Goal: Task Accomplishment & Management: Complete application form

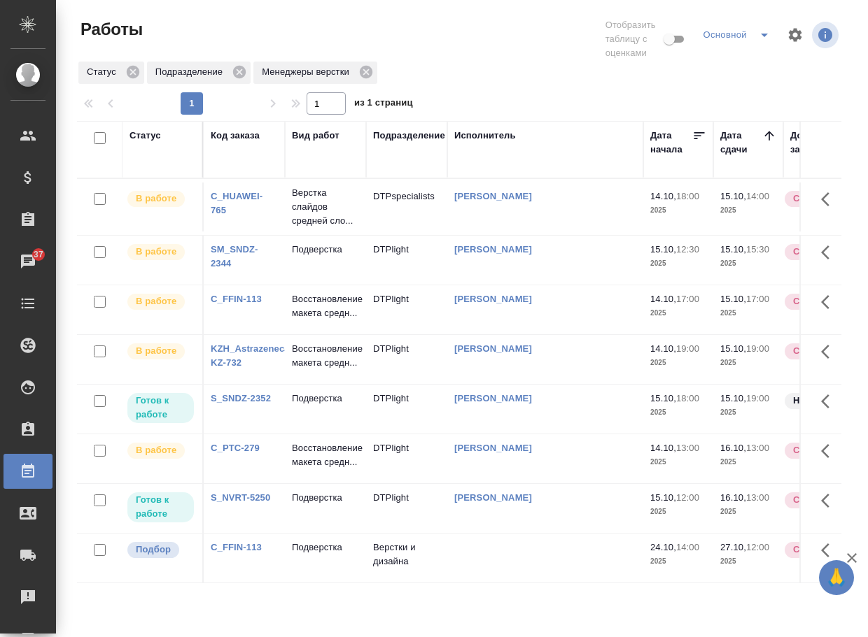
scroll to position [46, 0]
click at [331, 555] on p "Подверстка" at bounding box center [325, 548] width 67 height 14
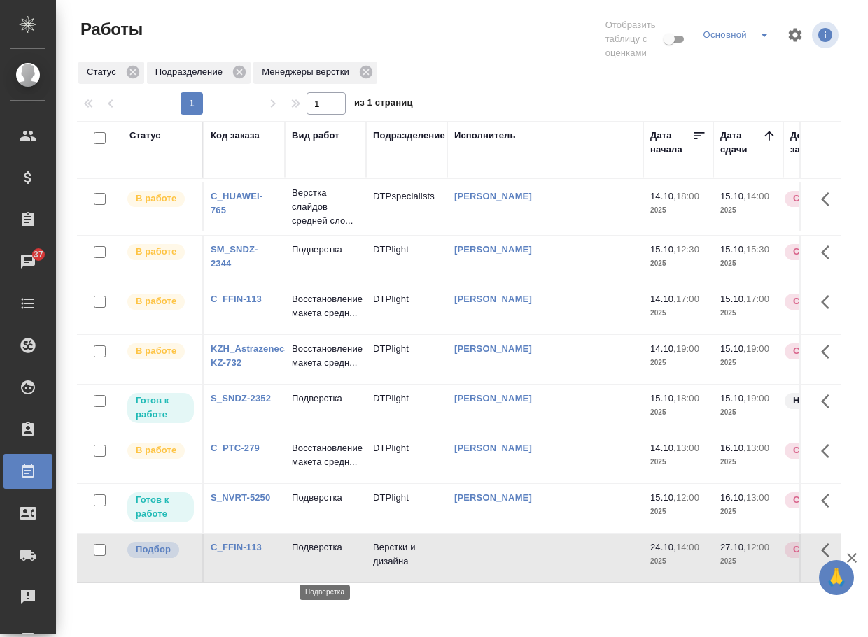
click at [332, 555] on p "Подверстка" at bounding box center [325, 548] width 67 height 14
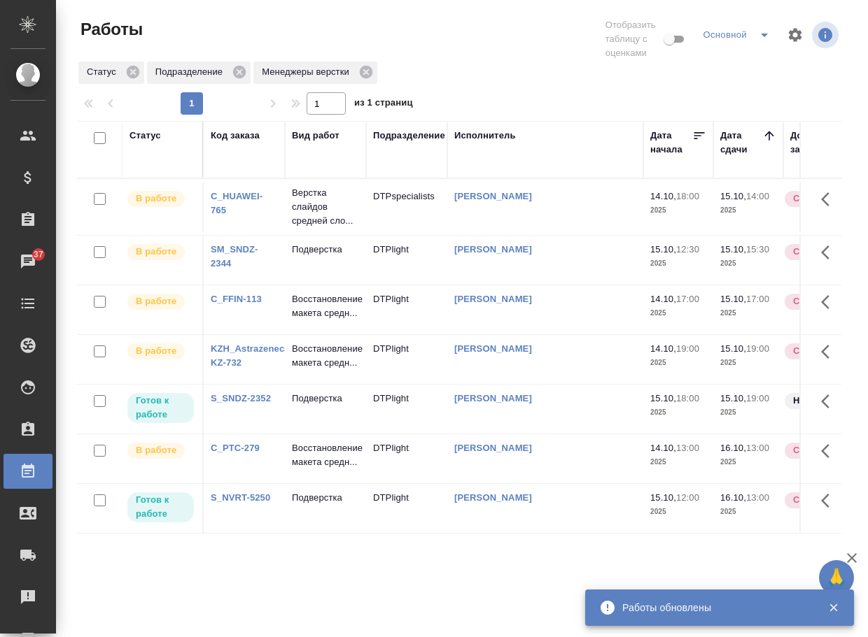
scroll to position [0, 0]
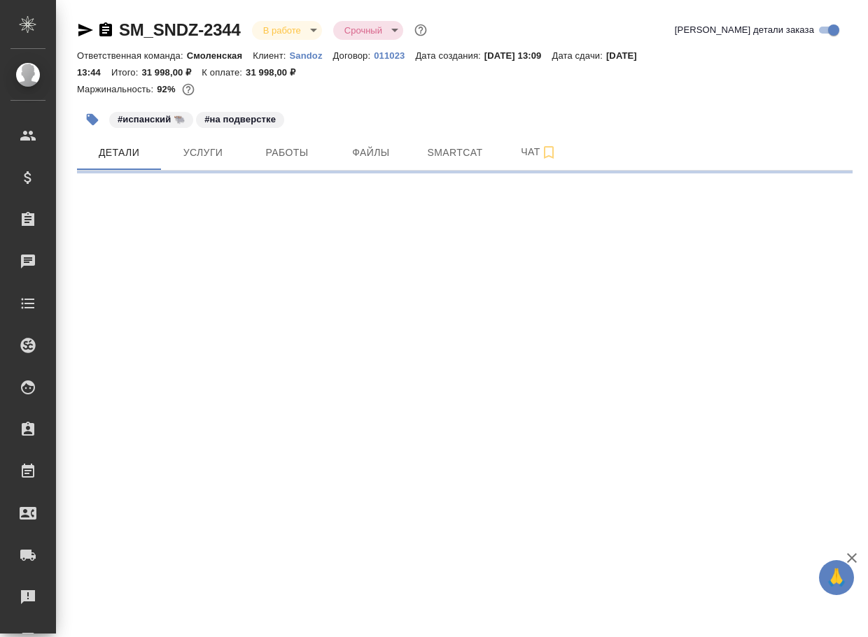
click at [528, 146] on span "Чат" at bounding box center [538, 151] width 67 height 17
select select "RU"
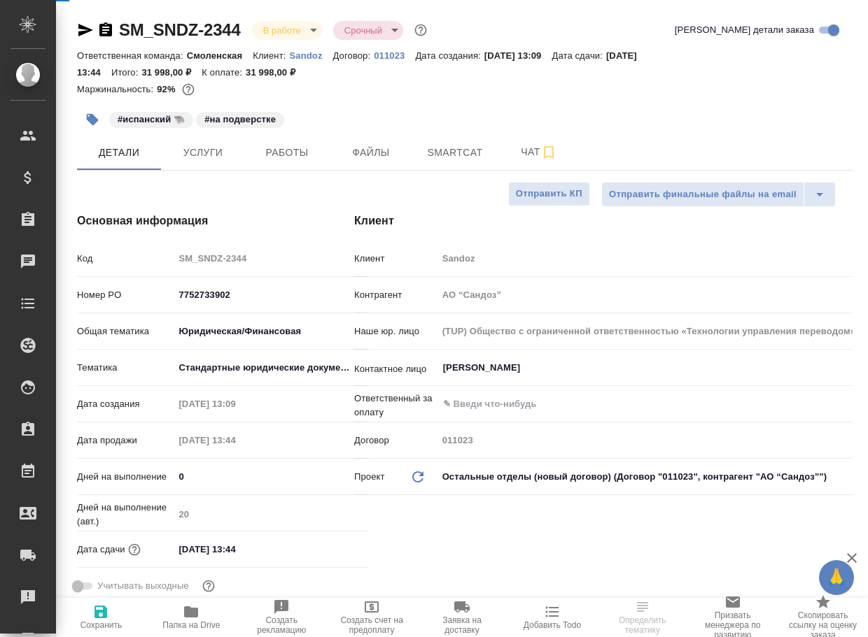
type textarea "x"
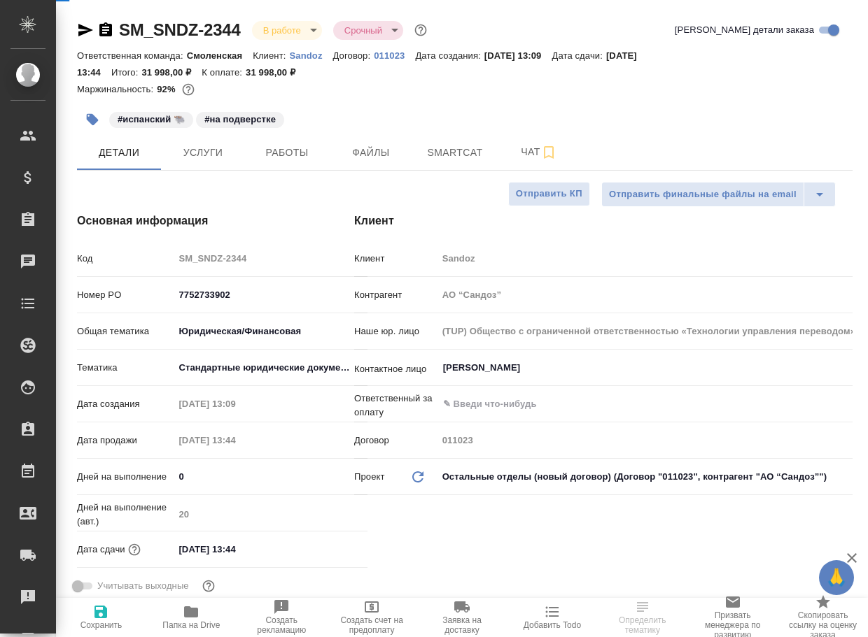
type textarea "x"
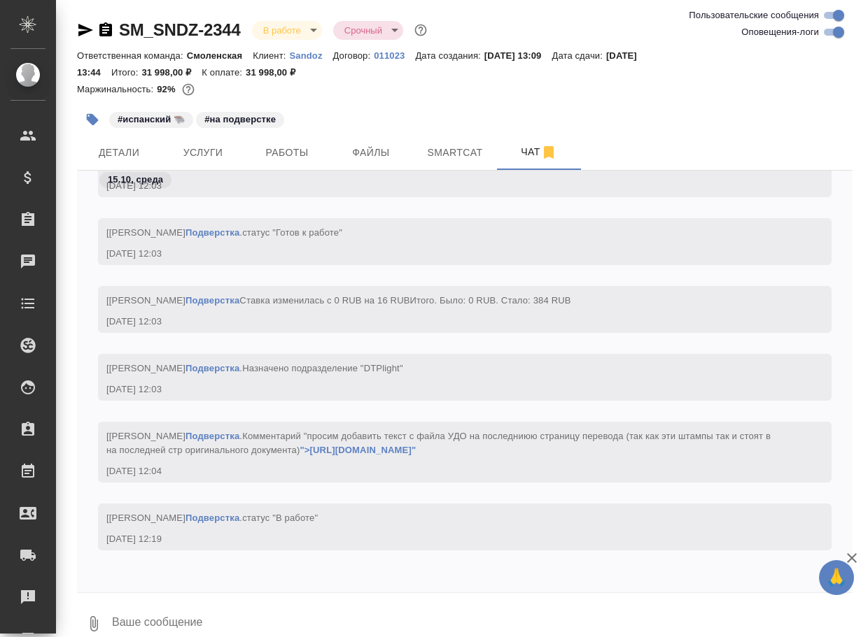
click at [830, 24] on input "Оповещения-логи" at bounding box center [838, 32] width 50 height 17
checkbox input "false"
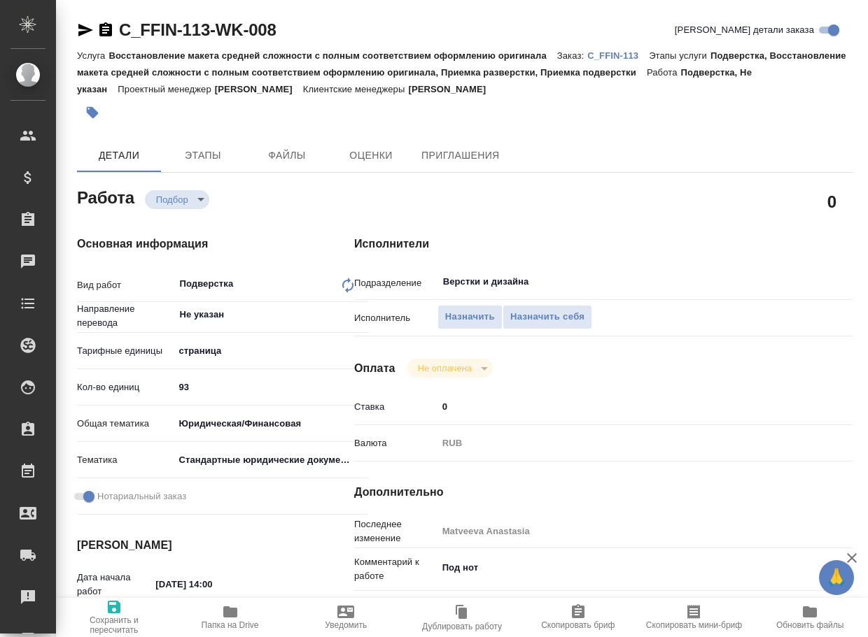
type textarea "x"
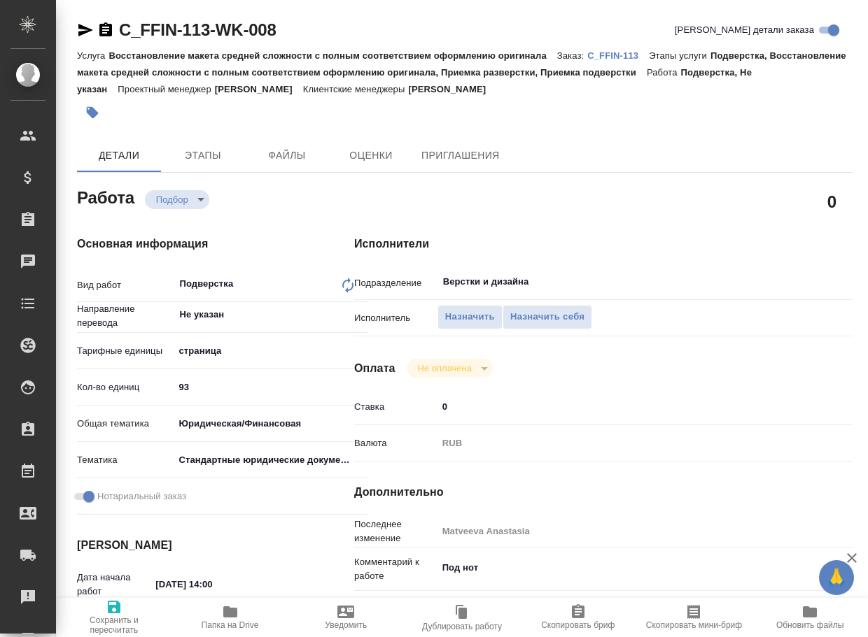
type textarea "x"
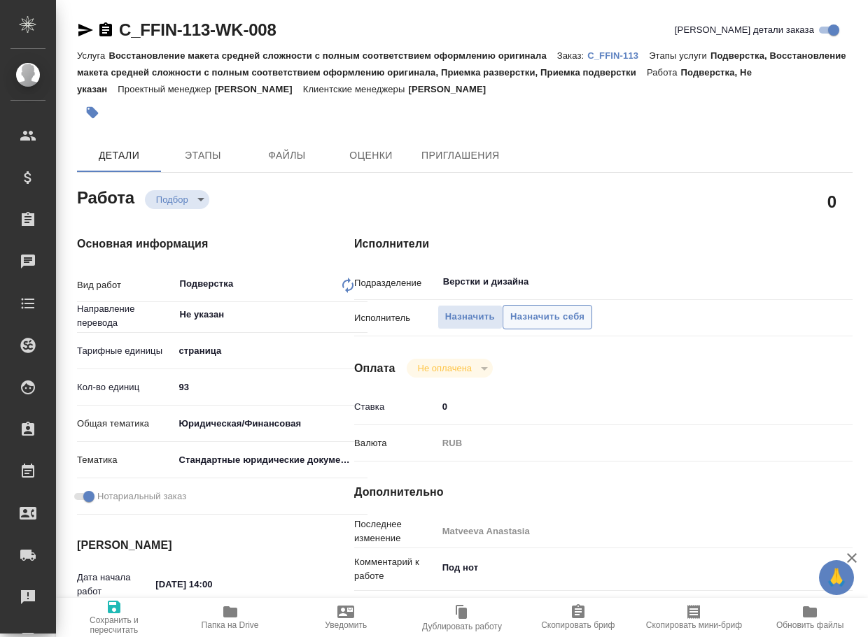
type textarea "x"
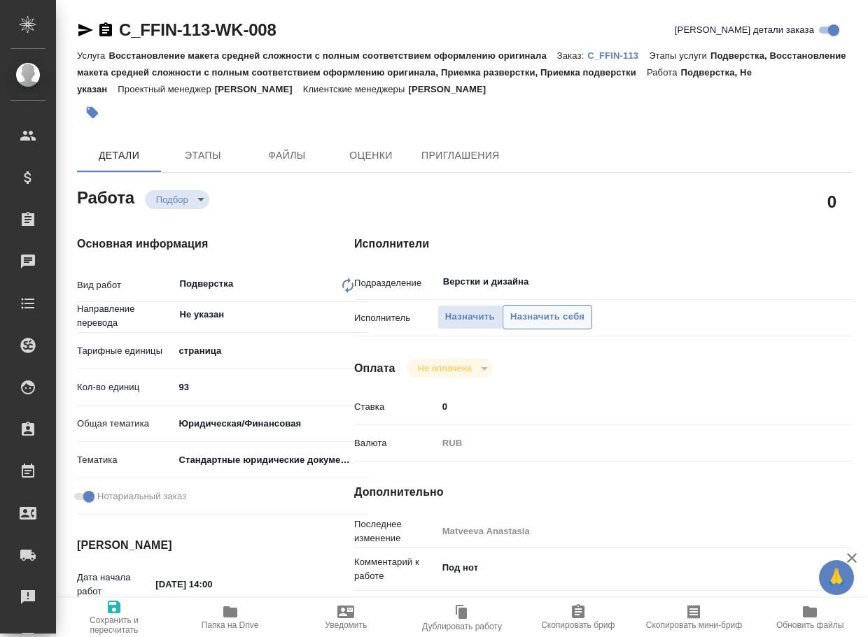
type textarea "x"
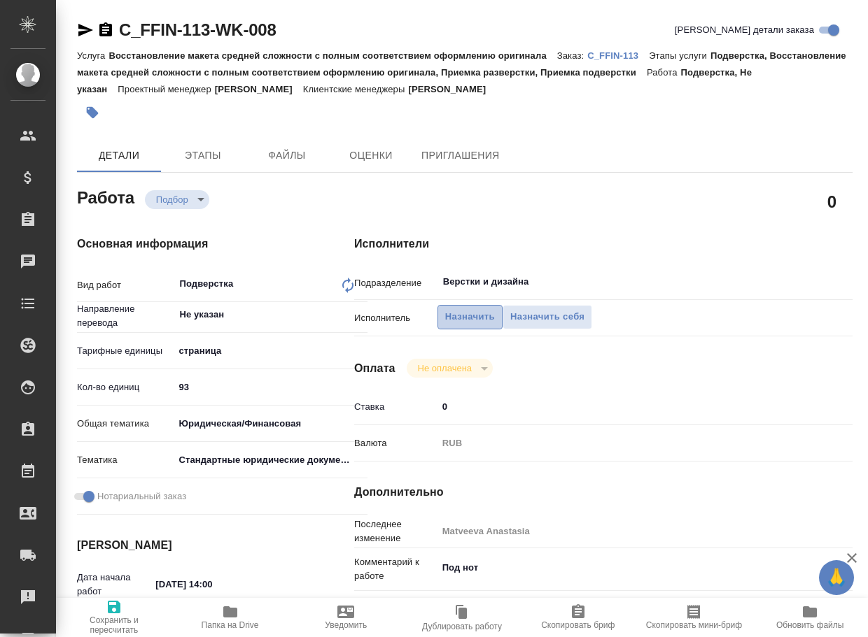
click at [465, 320] on span "Назначить" at bounding box center [470, 317] width 50 height 16
type textarea "x"
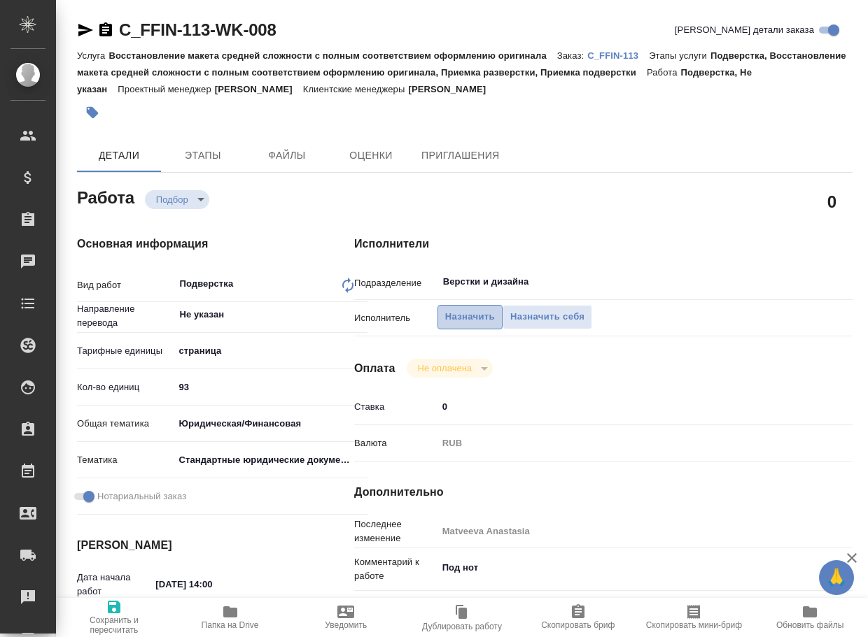
type textarea "x"
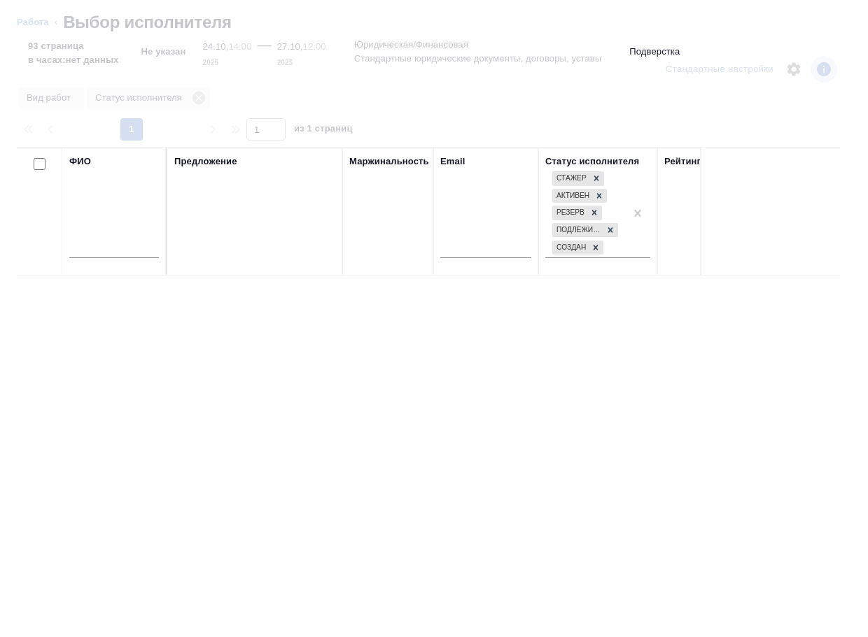
click at [115, 246] on input "text" at bounding box center [114, 249] width 90 height 17
type input "сарха"
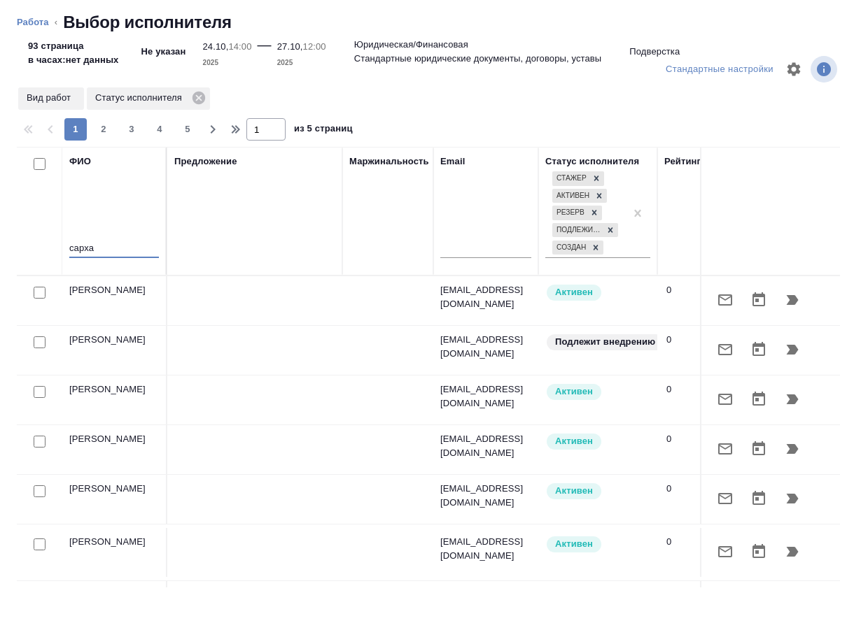
type textarea "x"
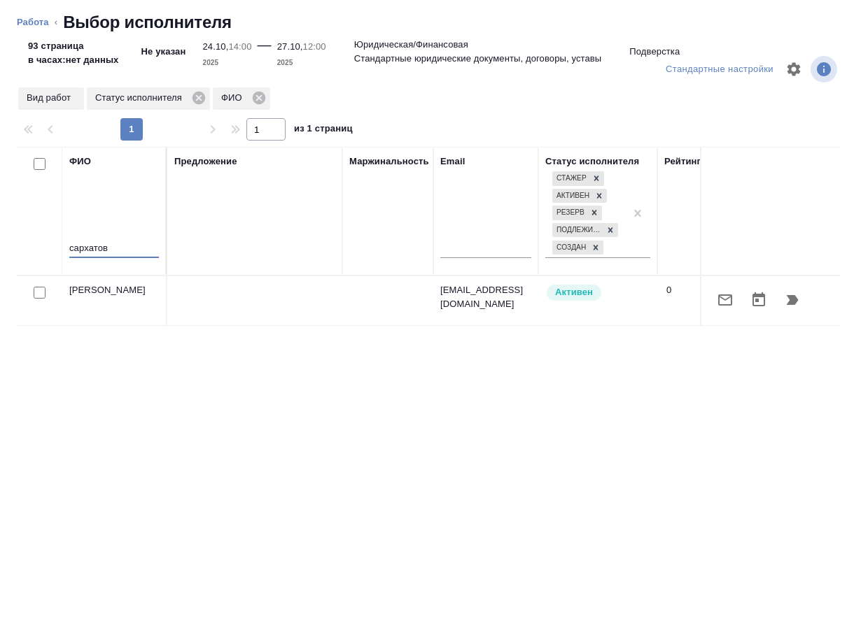
type input "сархатов"
click at [799, 299] on icon "button" at bounding box center [792, 300] width 17 height 17
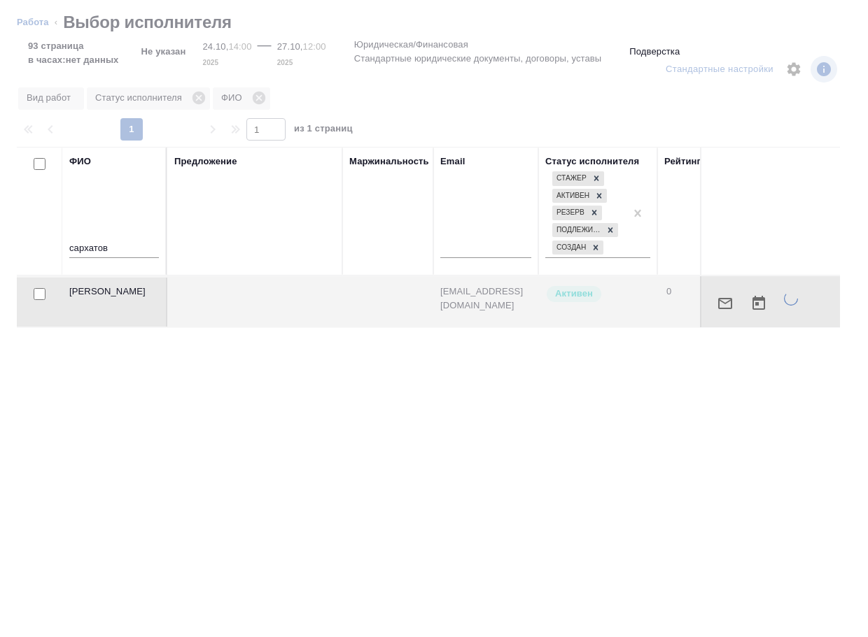
type textarea "x"
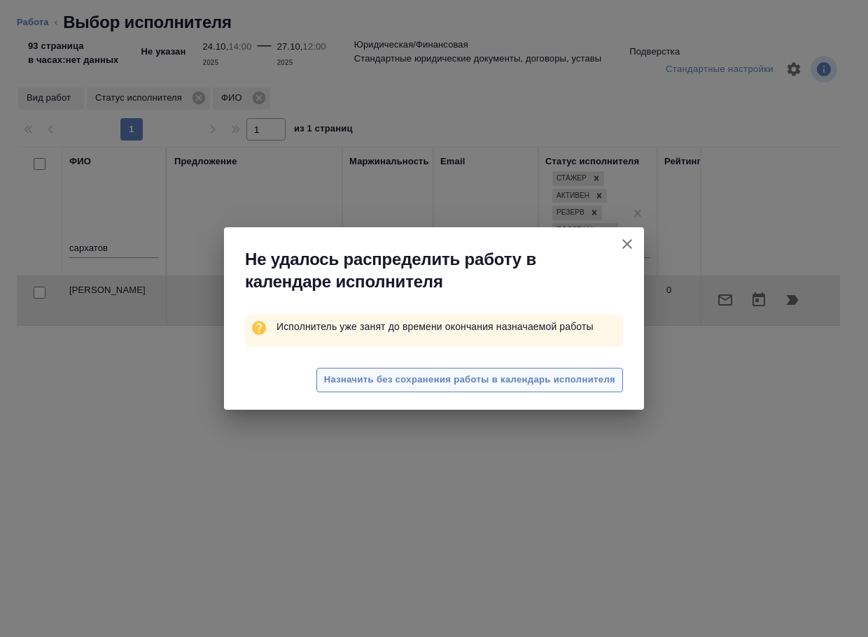
click at [498, 383] on span "Назначить без сохранения работы в календарь исполнителя" at bounding box center [469, 380] width 291 height 16
type textarea "x"
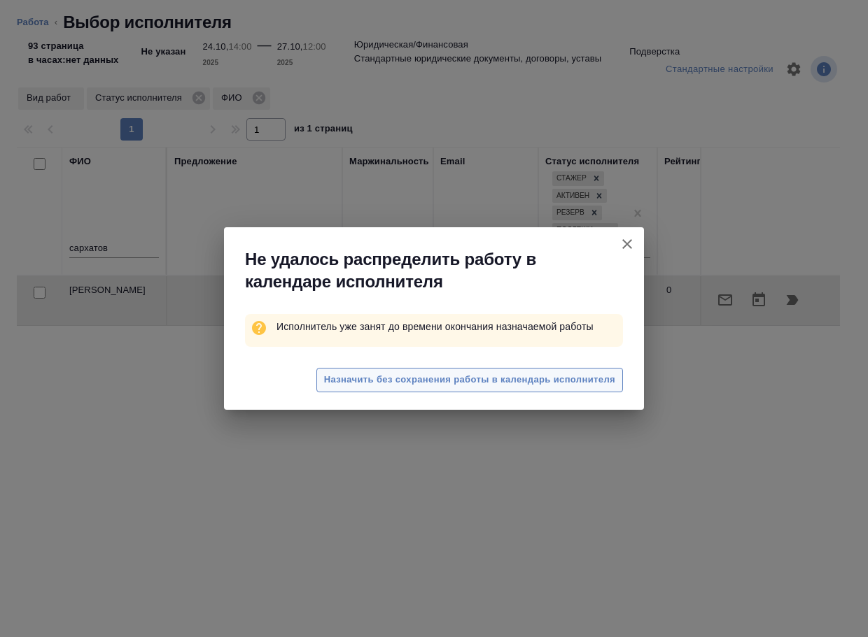
type textarea "x"
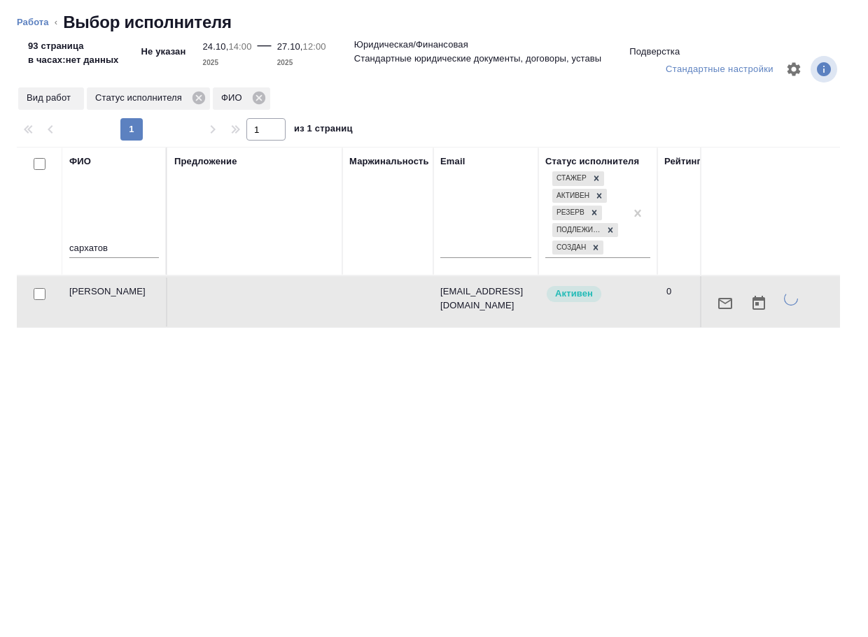
type textarea "x"
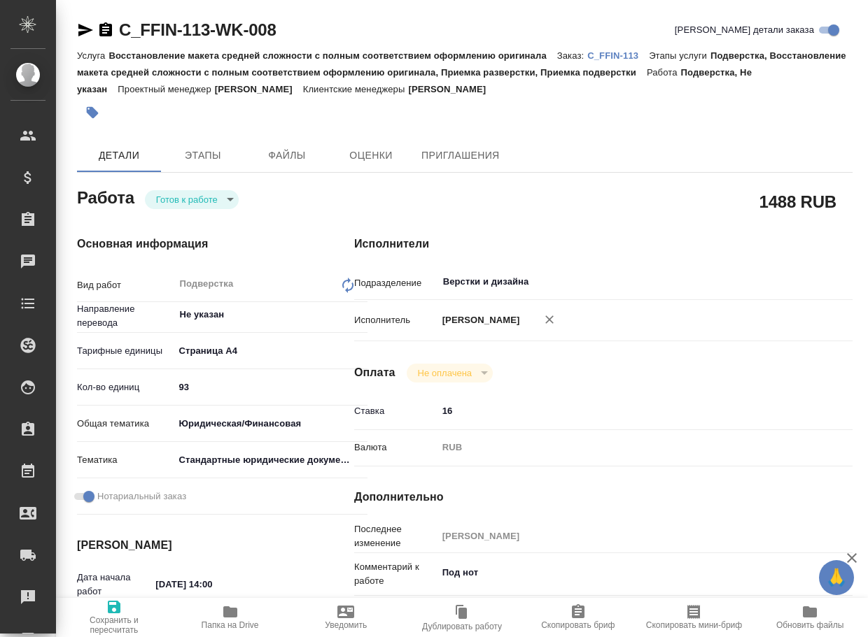
type textarea "x"
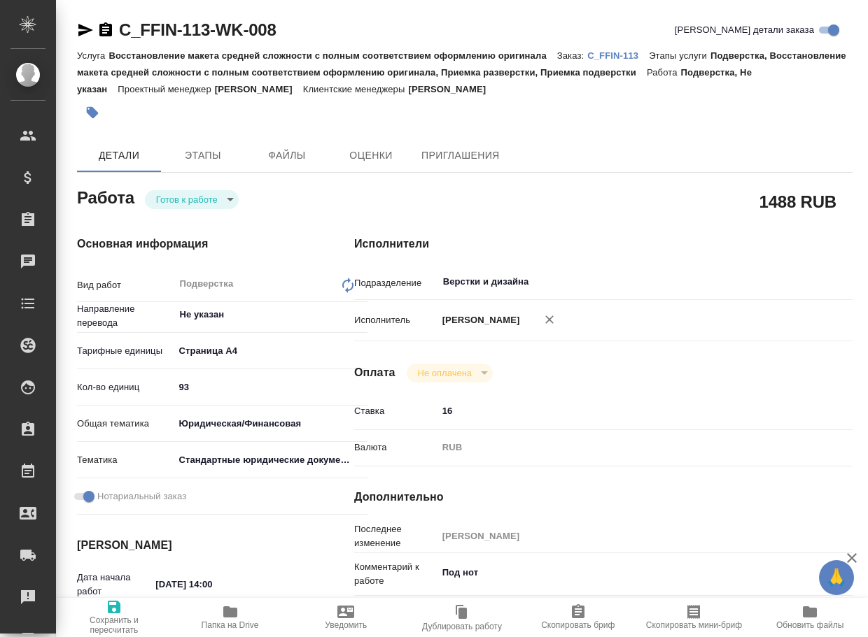
type textarea "x"
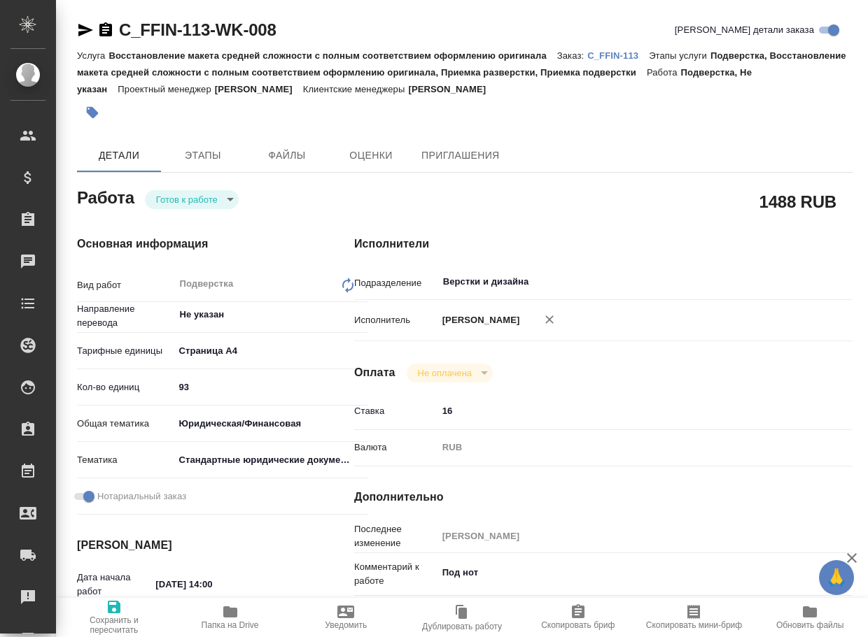
type textarea "x"
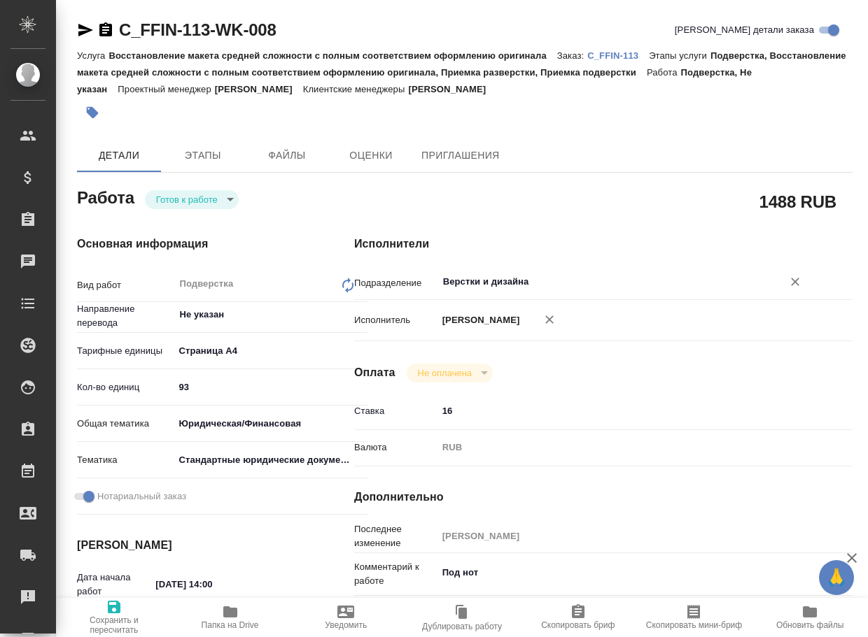
type textarea "x"
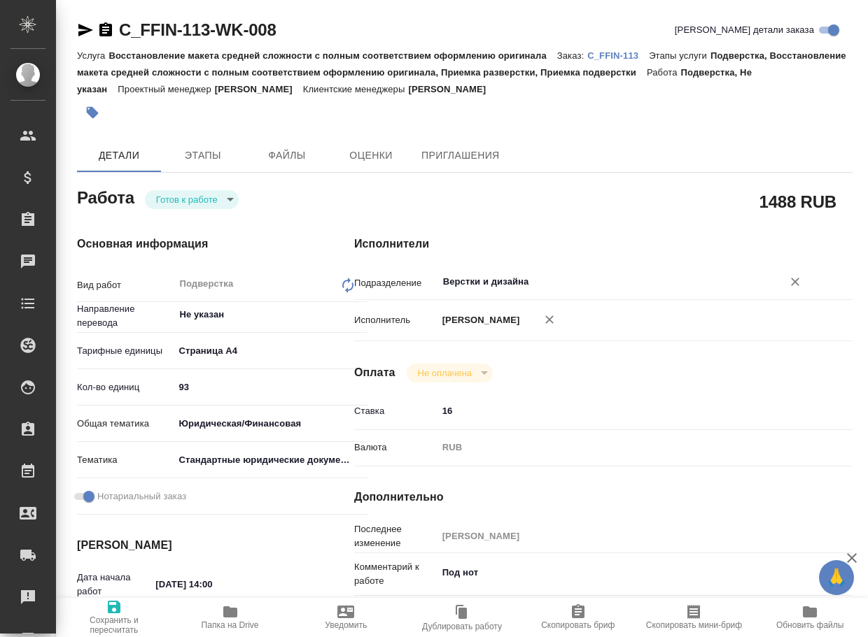
type textarea "x"
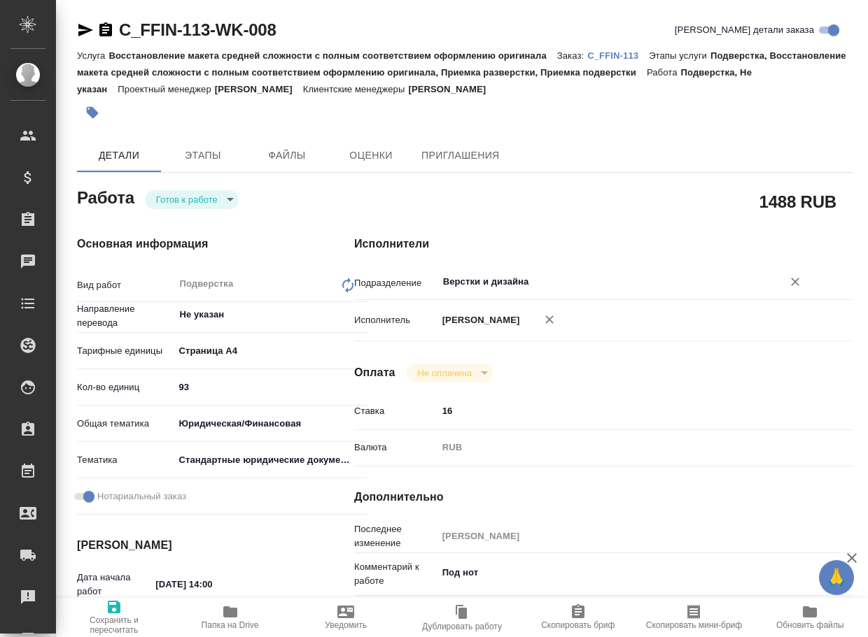
click at [497, 281] on input "Верстки и дизайна" at bounding box center [600, 282] width 318 height 17
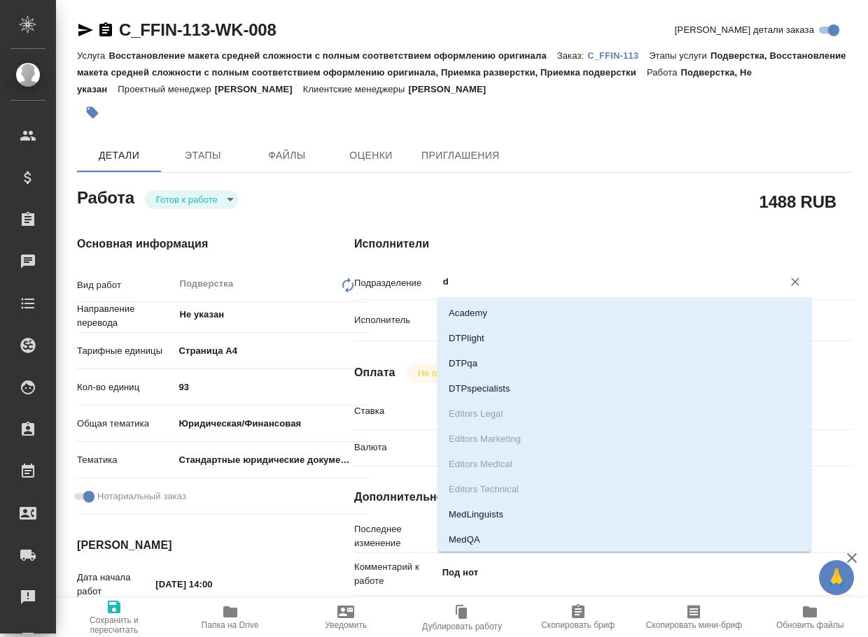
type input "dt"
type textarea "x"
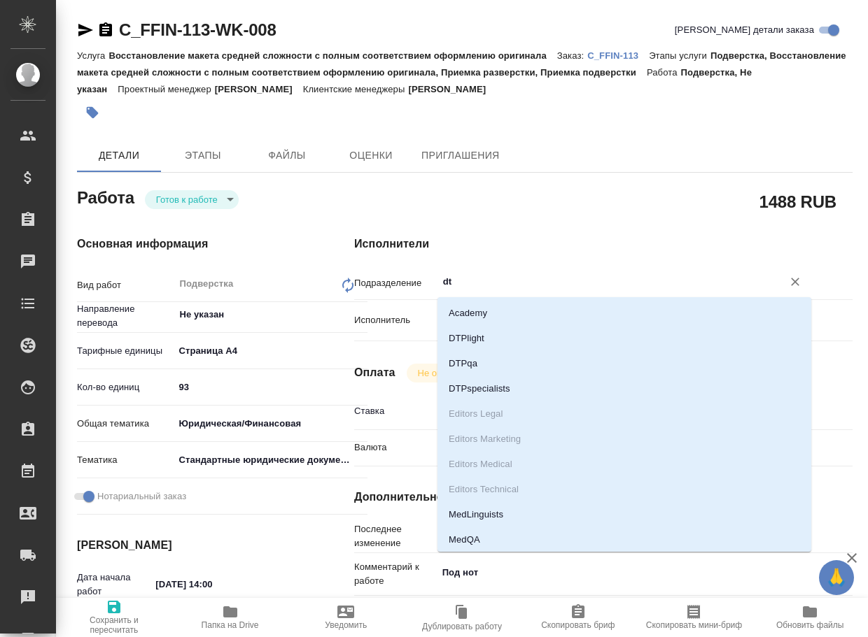
type textarea "x"
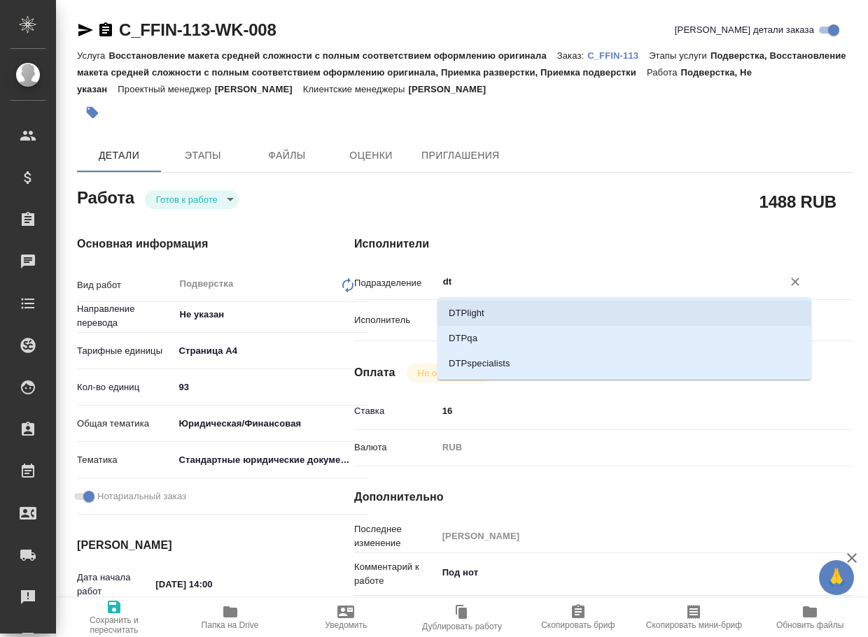
click at [468, 309] on li "DTPlight" at bounding box center [624, 313] width 374 height 25
type textarea "x"
type input "DTPlight"
type textarea "x"
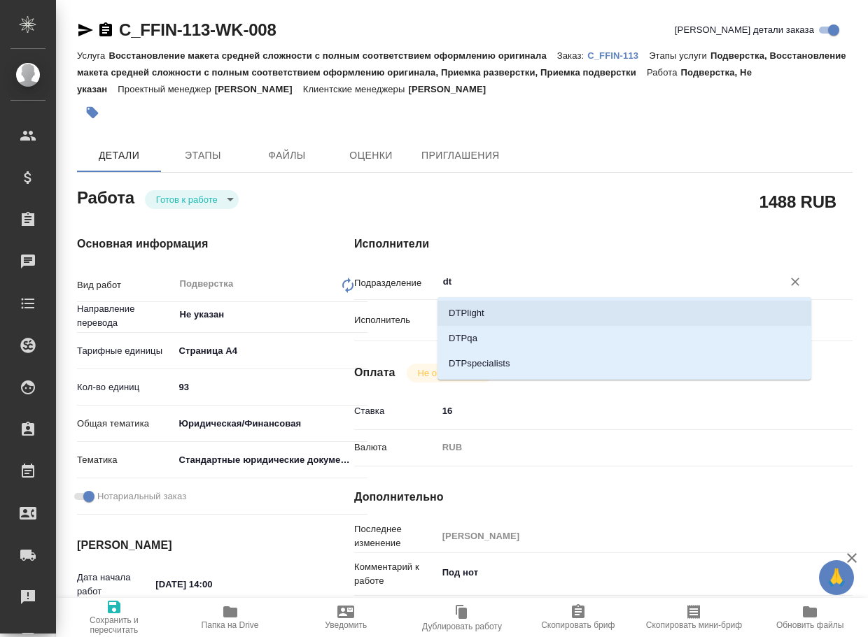
type textarea "x"
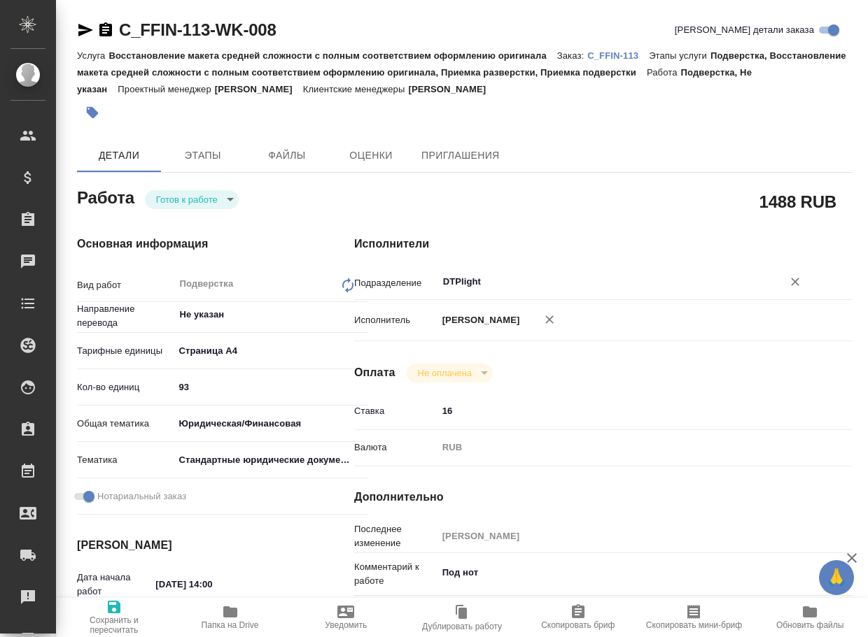
type textarea "x"
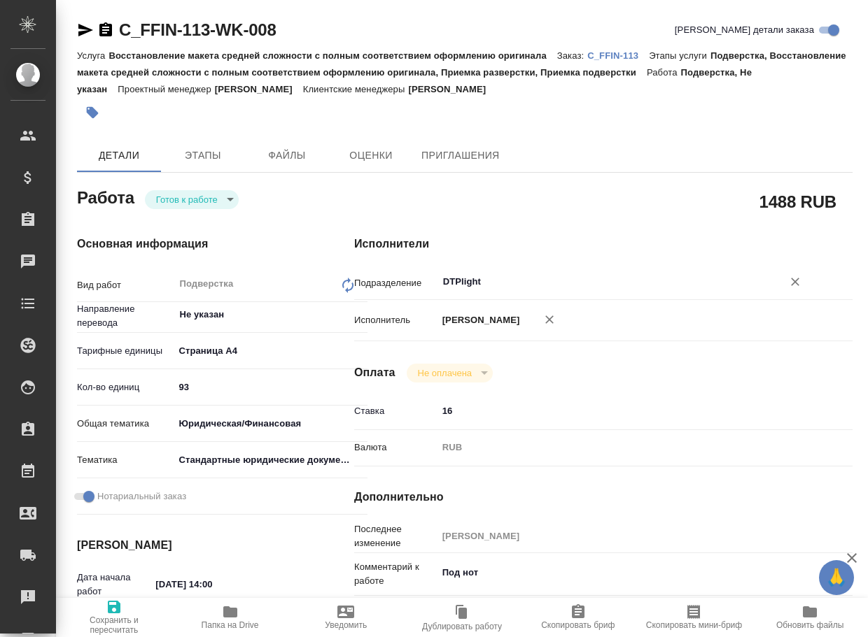
type input "DTPlight"
click at [102, 609] on span "Сохранить и пересчитать" at bounding box center [113, 617] width 99 height 36
type textarea "x"
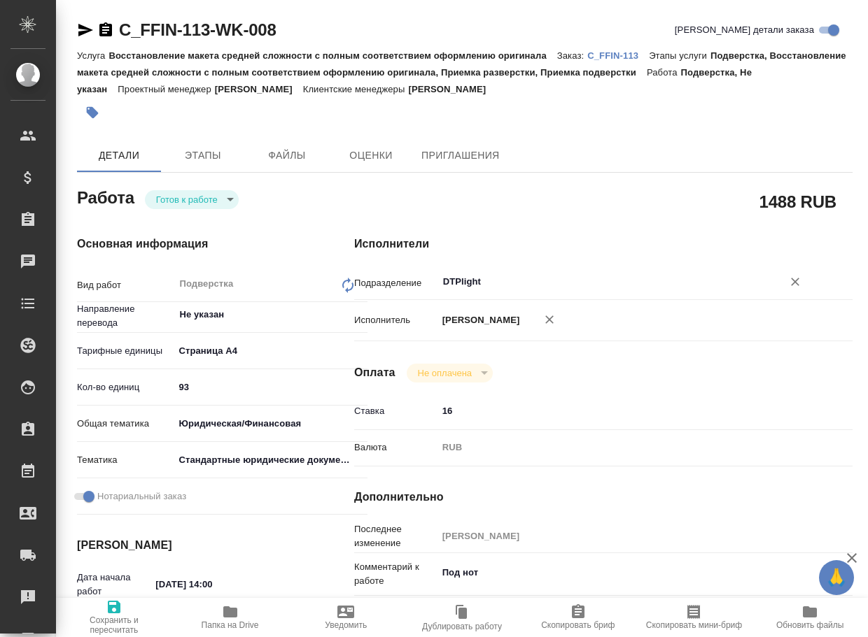
type textarea "x"
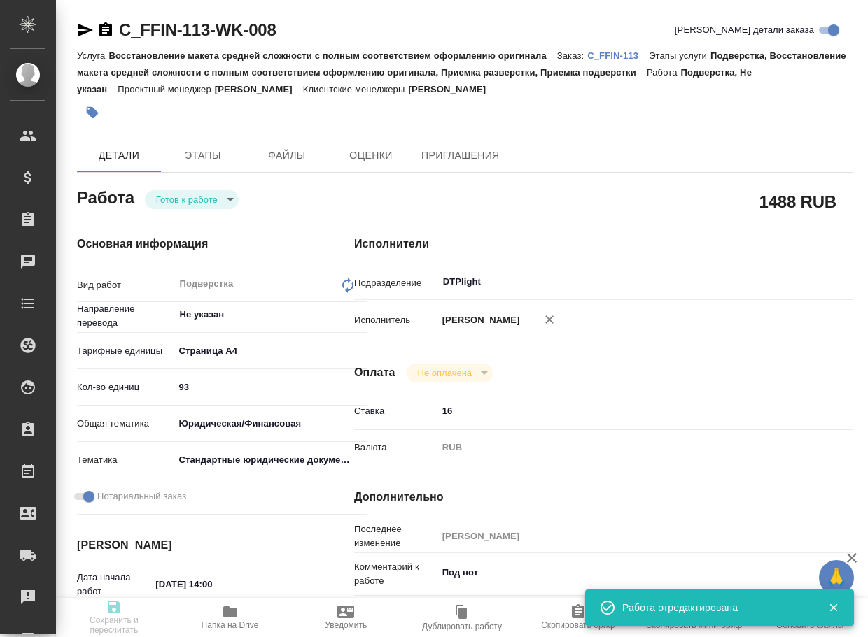
type textarea "x"
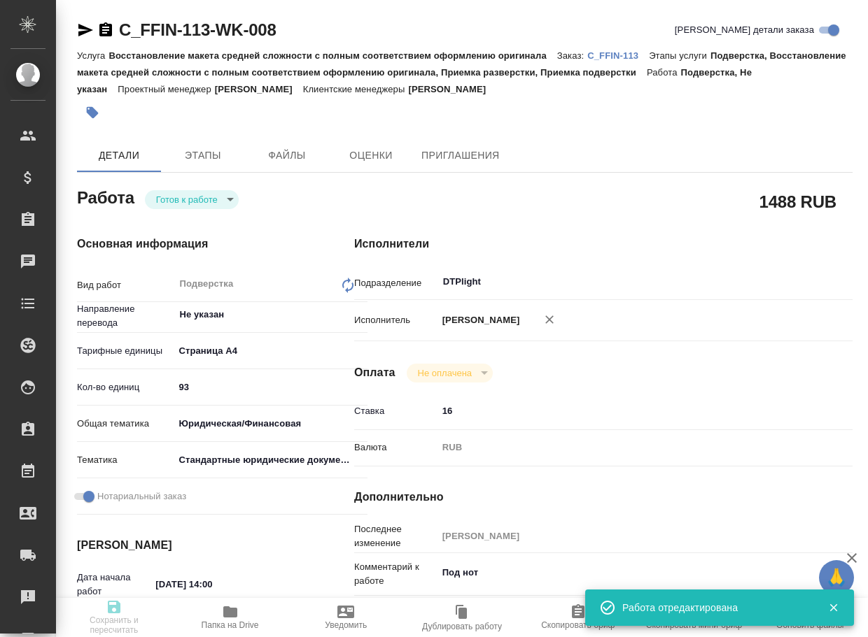
type input "readyForWork"
type textarea "Подверстка"
type textarea "x"
type input "Не указан"
type input "5f036ec4e16dec2d6b59c8ff"
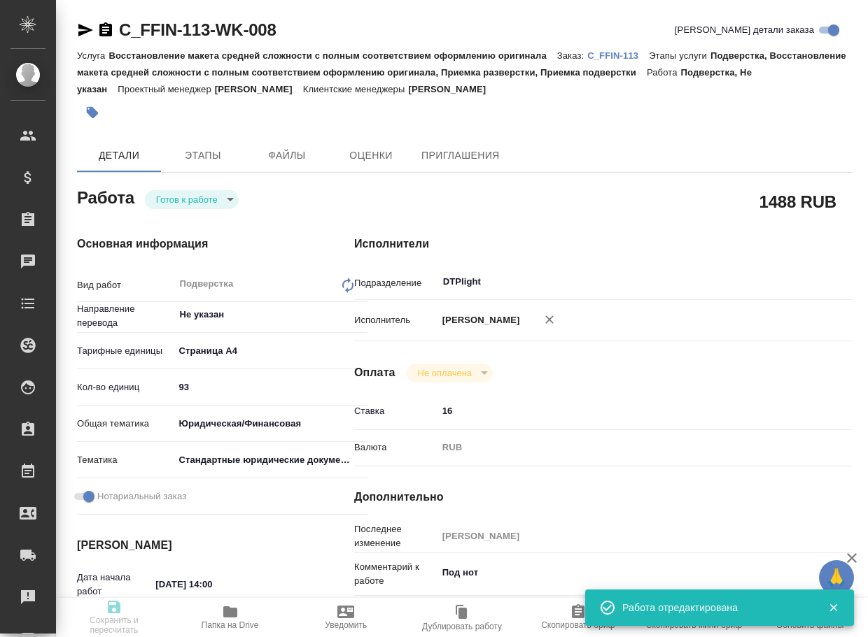
type input "93"
type input "yr-fn"
type input "5f647205b73bc97568ca66bf"
checkbox input "true"
type input "24.10.2025 14:00"
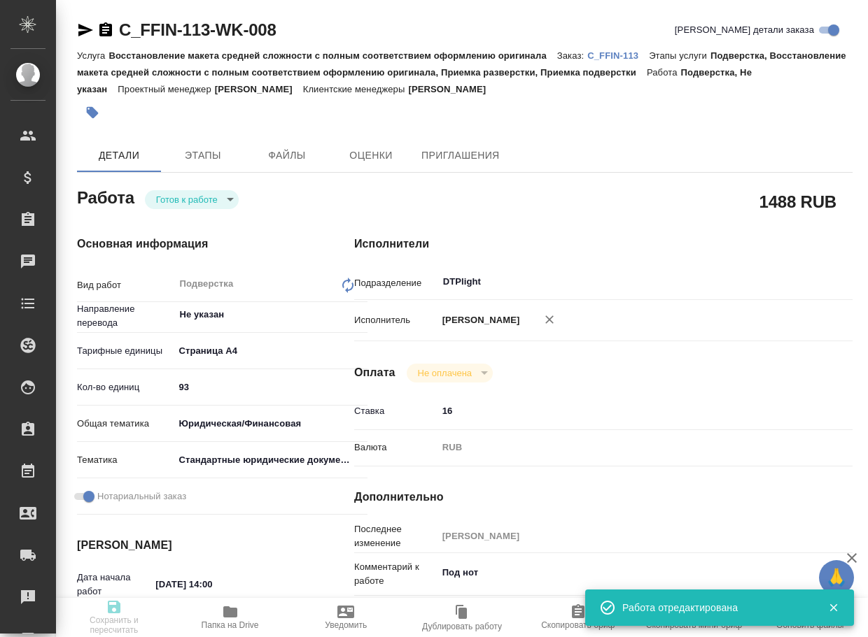
type input "27.10.2025 12:00"
type input "31.10.2025 16:00"
type input "DTPlight"
type input "notPayed"
type input "16"
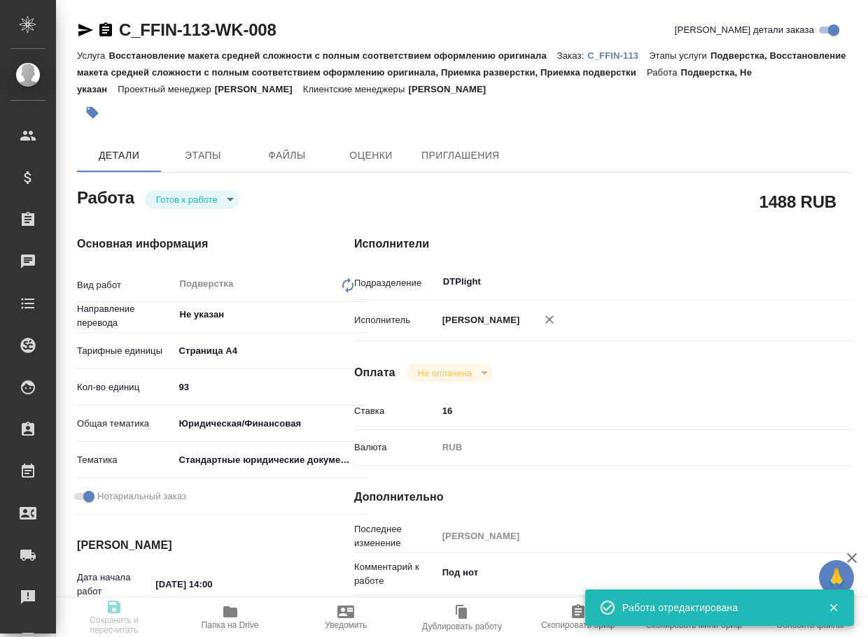
type input "RUB"
type input "[PERSON_NAME]"
type textarea "Под нот"
type textarea "x"
type textarea "/Clients/FFIN/Orders/C_FFIN-113/DTP/C_FFIN-113-WK-008"
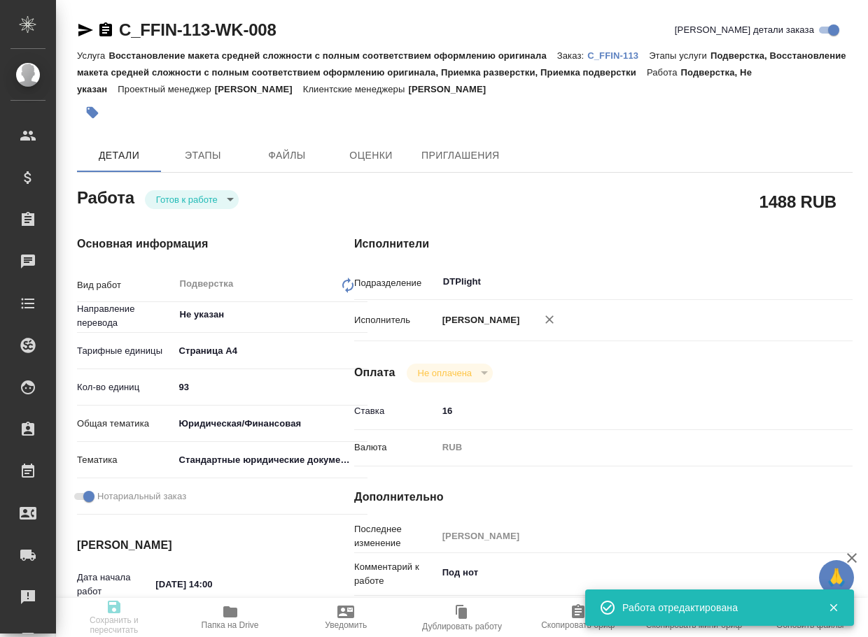
type textarea "x"
type input "C_FFIN-113"
type input "Восстановление макета средней сложности с полным соответствием оформлению ориги…"
type input "Подверстка, Восстановление макета средней сложности с полным соответствием офор…"
type input "Лямина Надежда"
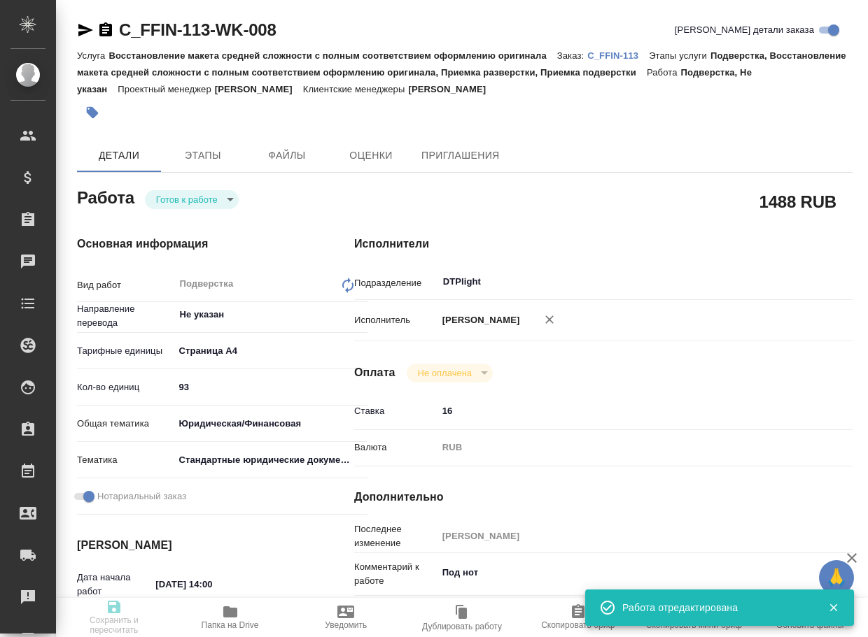
type input "[PERSON_NAME]"
type input "/Clients/FFIN/Orders/C_FFIN-113"
type textarea "x"
type textarea "нот"
type textarea "x"
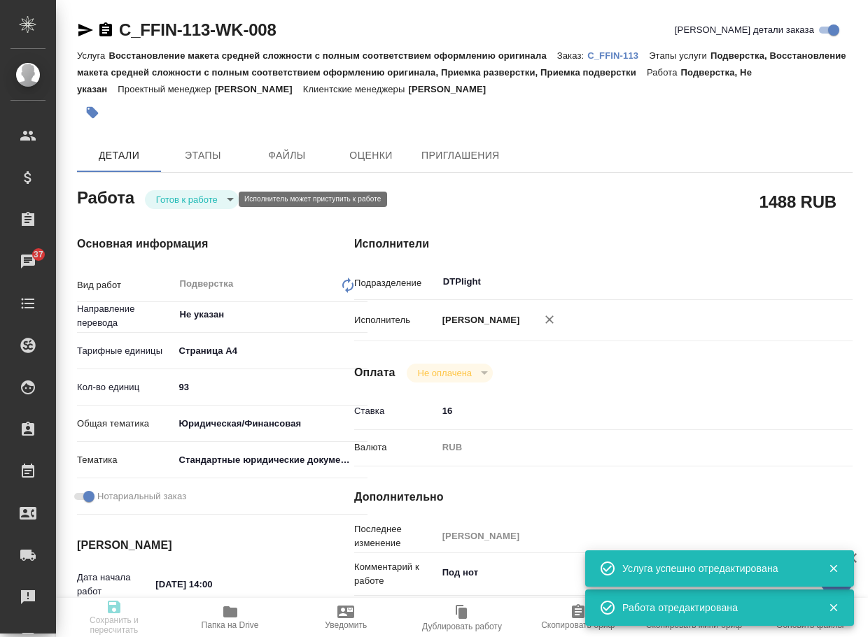
click at [181, 202] on body "🙏 .cls-1 fill:#fff; AWATERA Arsenyeva Vera Клиенты Спецификации Заказы 37 Чаты …" at bounding box center [434, 318] width 868 height 637
type textarea "x"
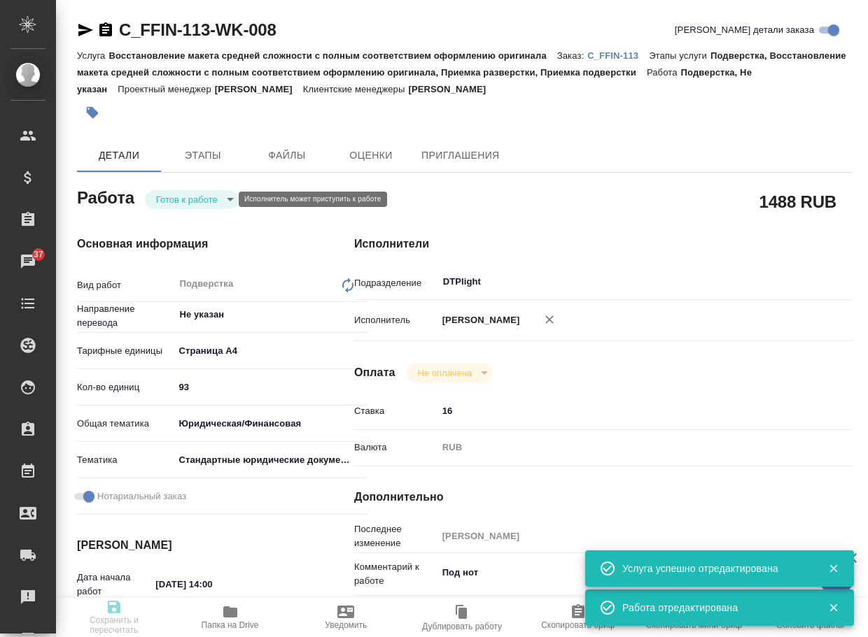
type textarea "x"
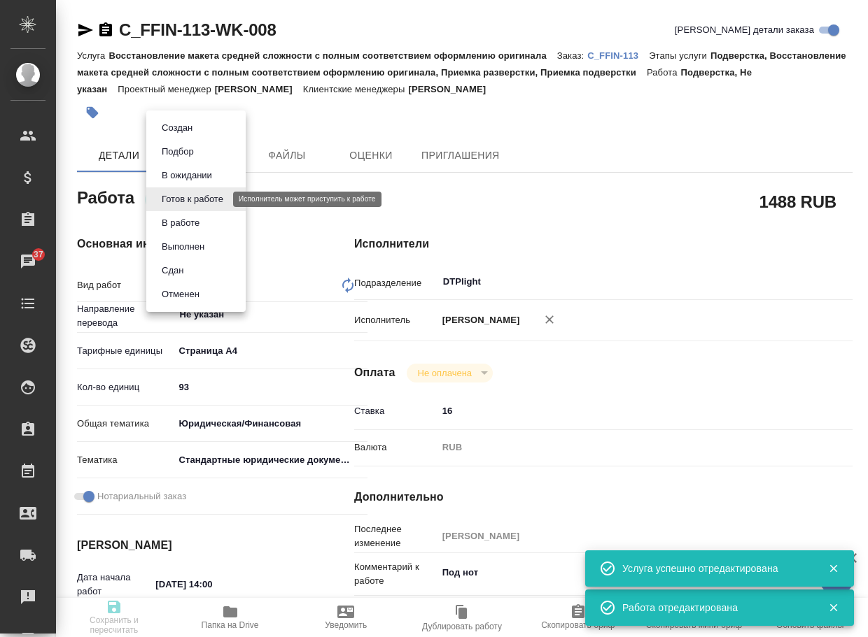
type textarea "x"
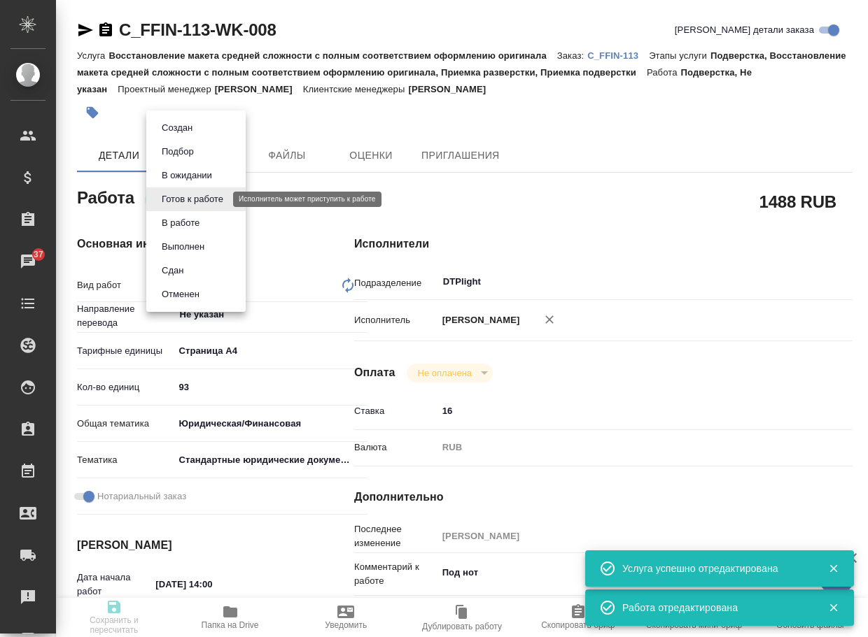
type textarea "x"
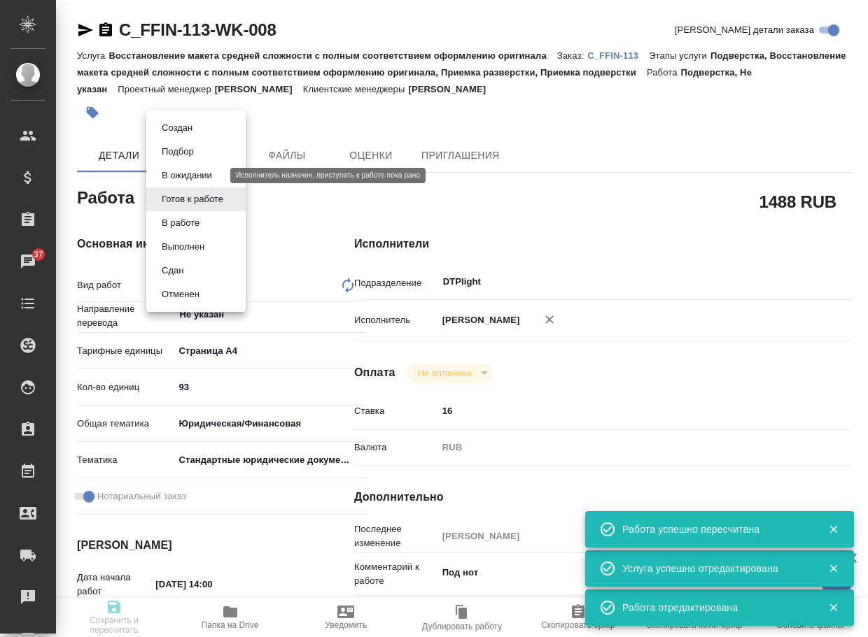
type input "readyForWork"
type textarea "Подверстка"
type textarea "x"
type input "Не указан"
type input "5f036ec4e16dec2d6b59c8ff"
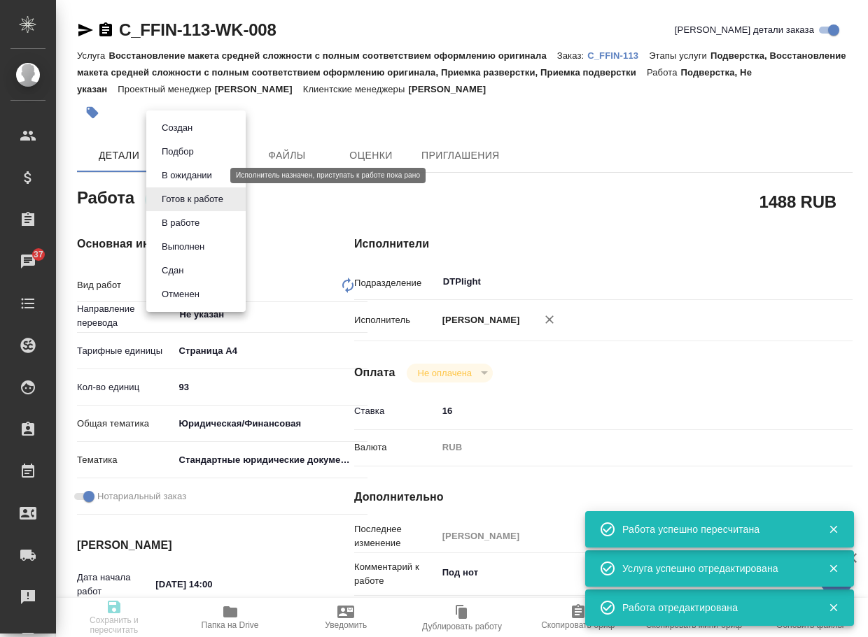
type input "93"
type input "yr-fn"
type input "5f647205b73bc97568ca66bf"
checkbox input "true"
type input "24.10.2025 14:00"
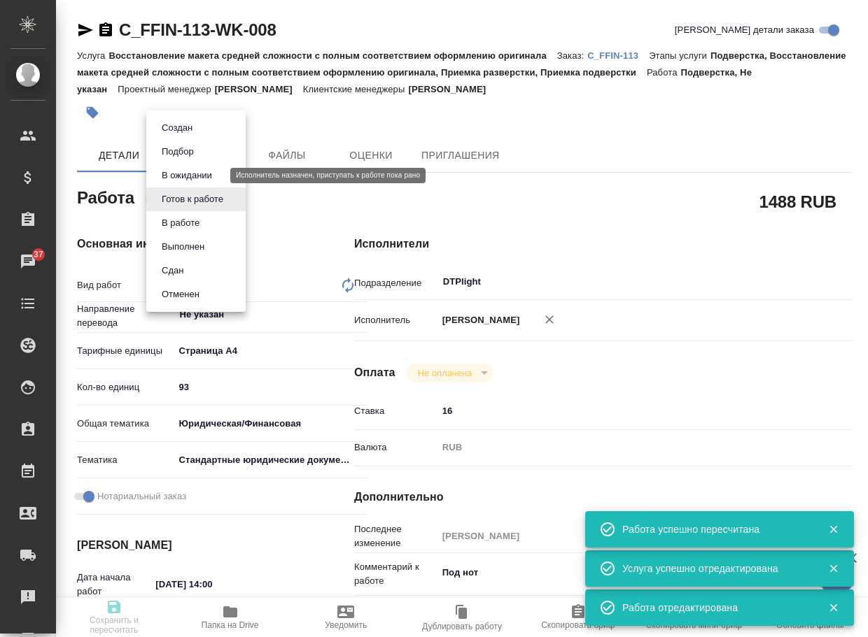
type input "27.10.2025 12:00"
type input "31.10.2025 16:00"
type input "DTPlight"
type input "notPayed"
type input "16"
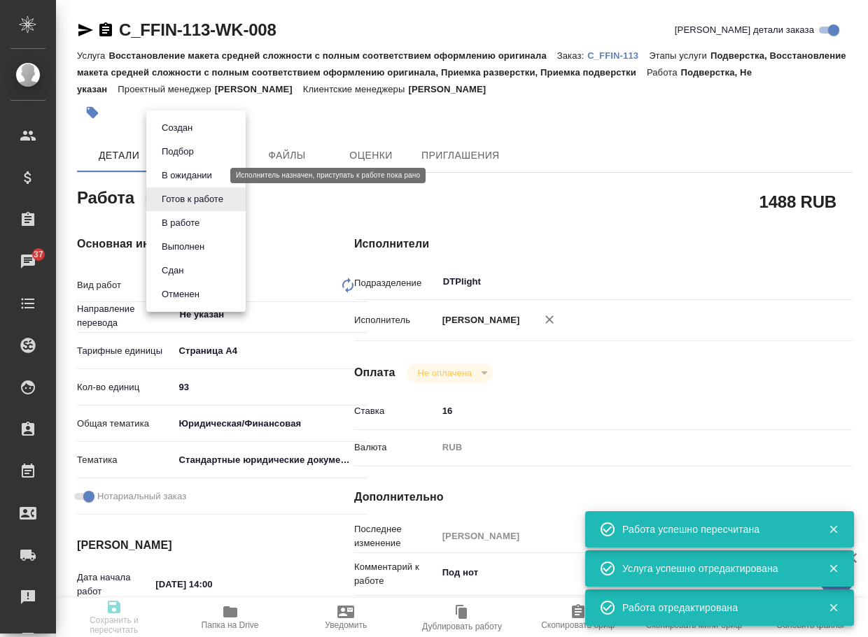
type input "RUB"
type input "[PERSON_NAME]"
type textarea "Под нот"
type textarea "x"
type textarea "/Clients/FFIN/Orders/C_FFIN-113/DTP/C_FFIN-113-WK-008"
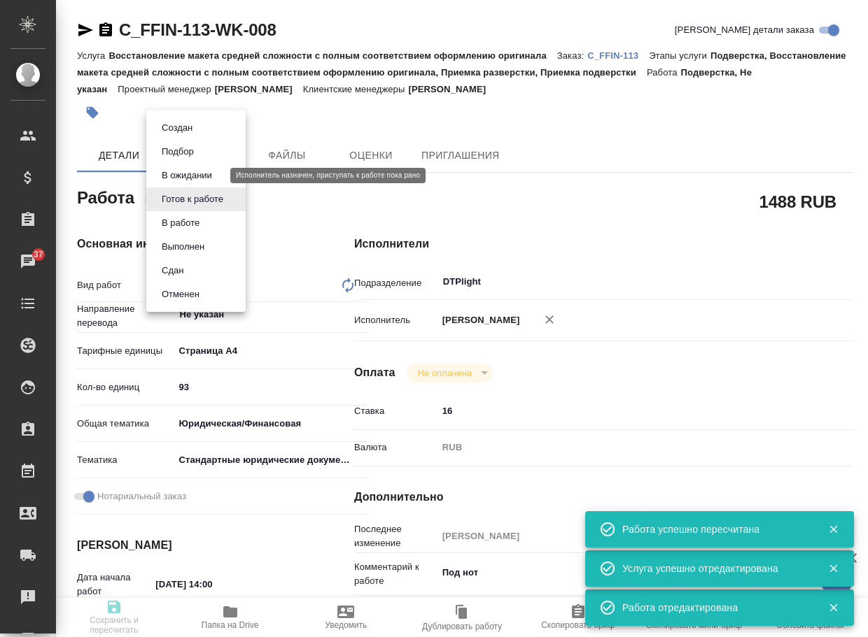
type textarea "x"
type input "C_FFIN-113"
type input "Восстановление макета средней сложности с полным соответствием оформлению ориги…"
type input "Подверстка, Восстановление макета средней сложности с полным соответствием офор…"
type input "Лямина Надежда"
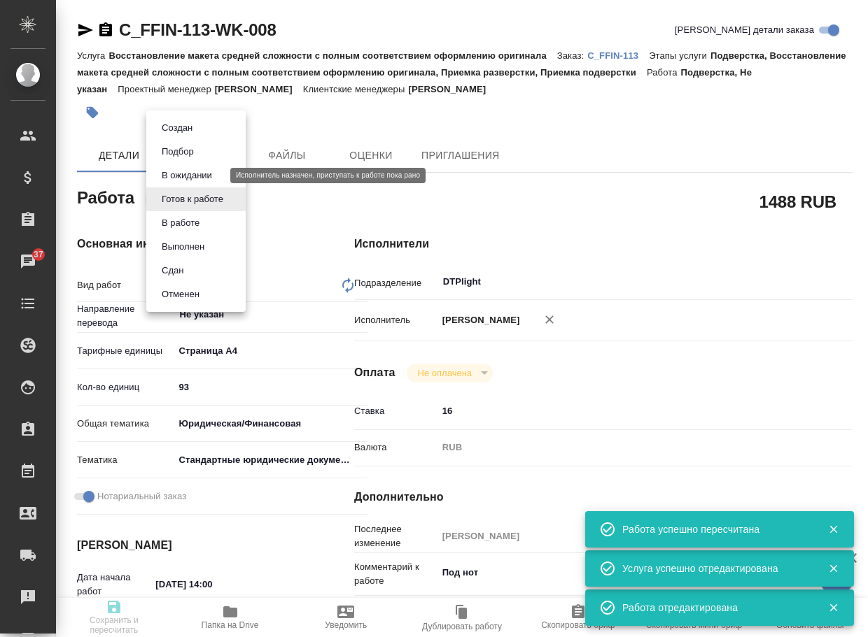
type input "[PERSON_NAME]"
type input "/Clients/FFIN/Orders/C_FFIN-113"
type textarea "x"
type textarea "нот"
type textarea "x"
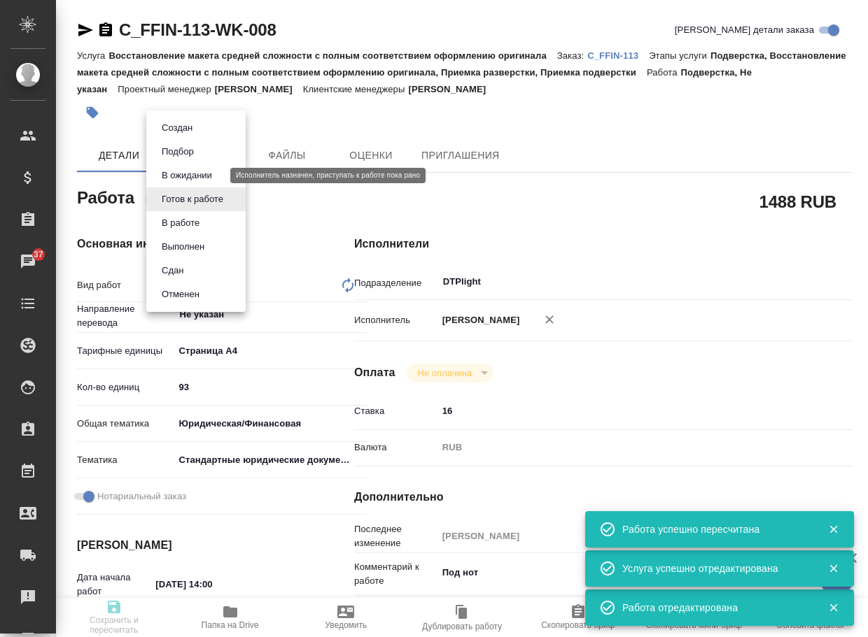
type textarea "x"
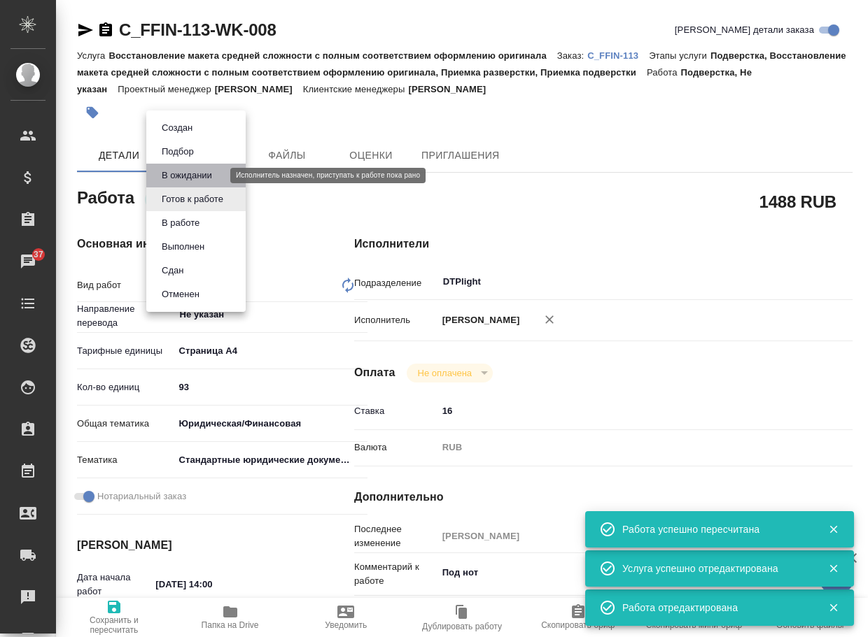
click at [192, 176] on button "В ожидании" at bounding box center [186, 175] width 59 height 15
type textarea "x"
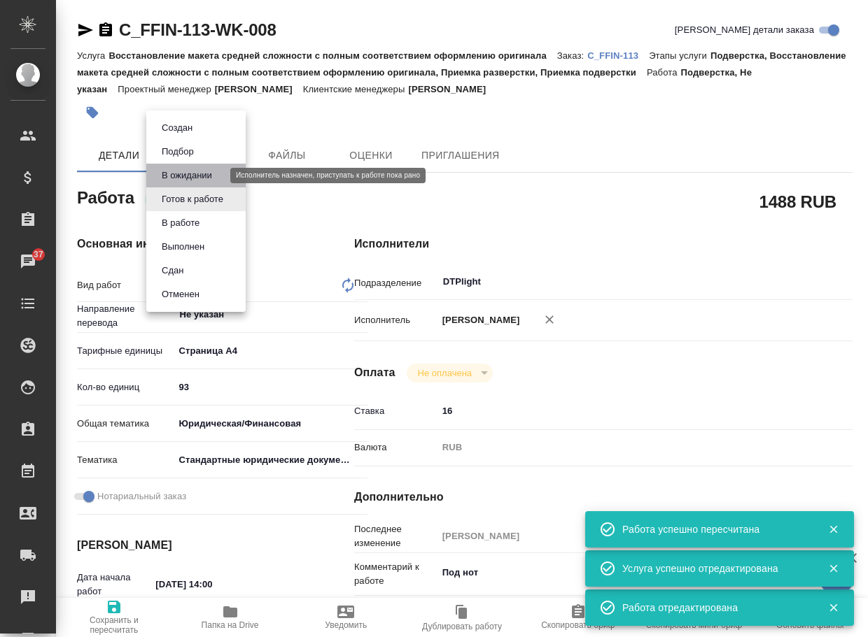
type textarea "x"
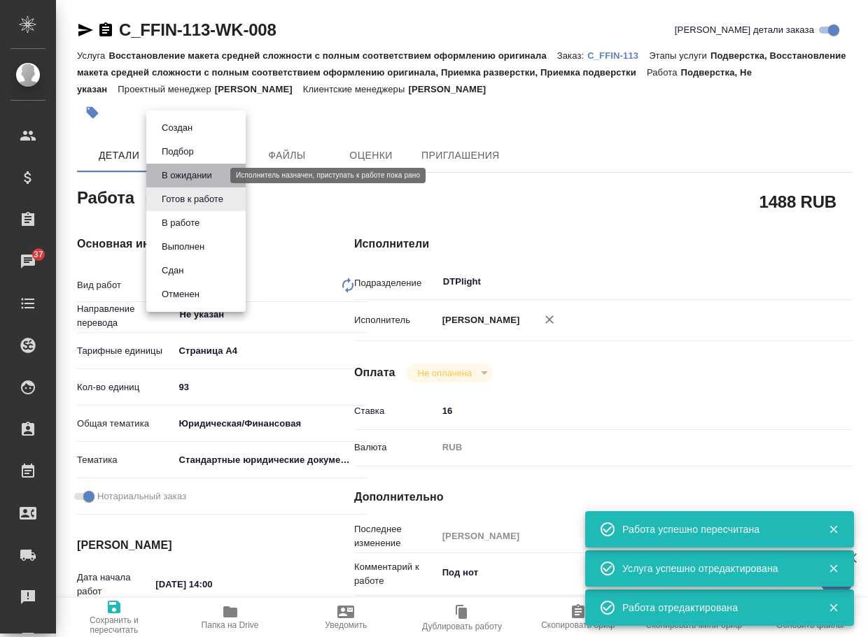
type textarea "x"
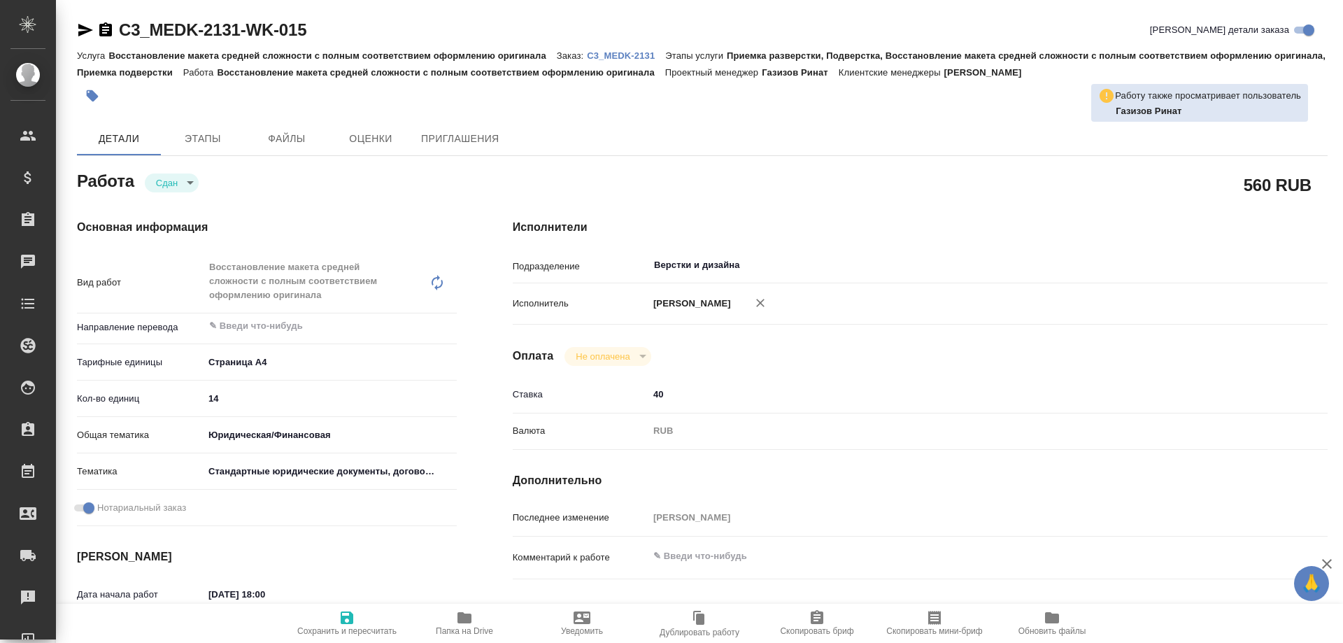
type textarea "x"
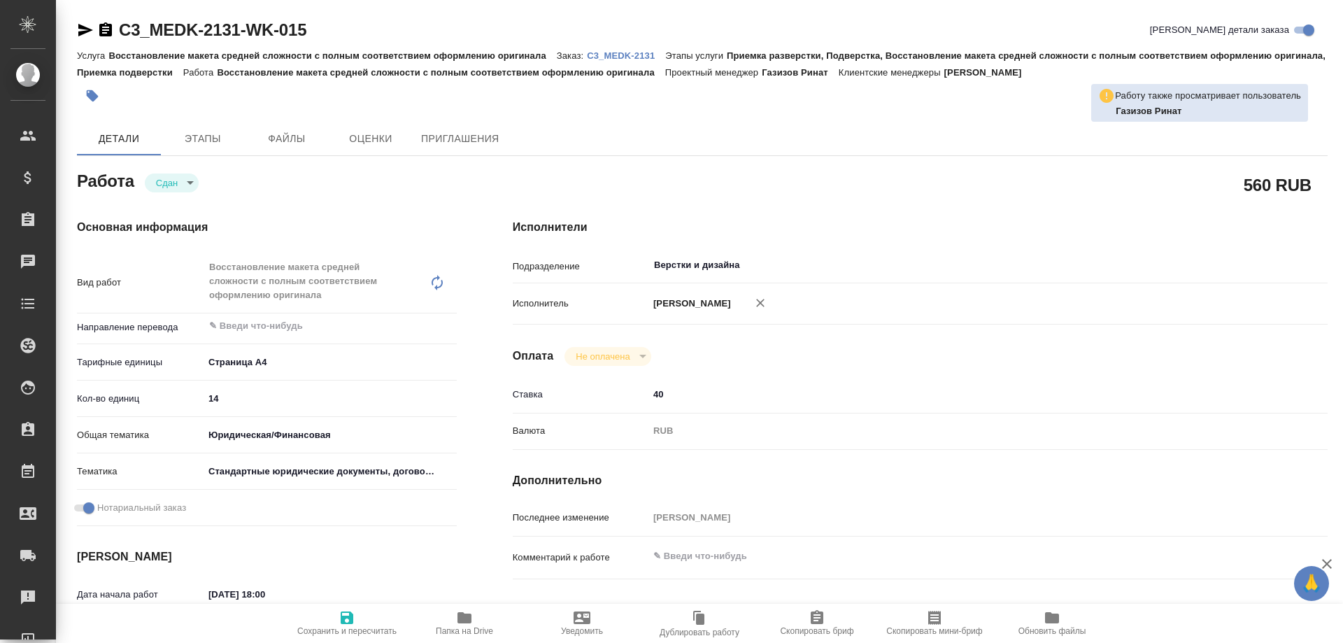
type textarea "x"
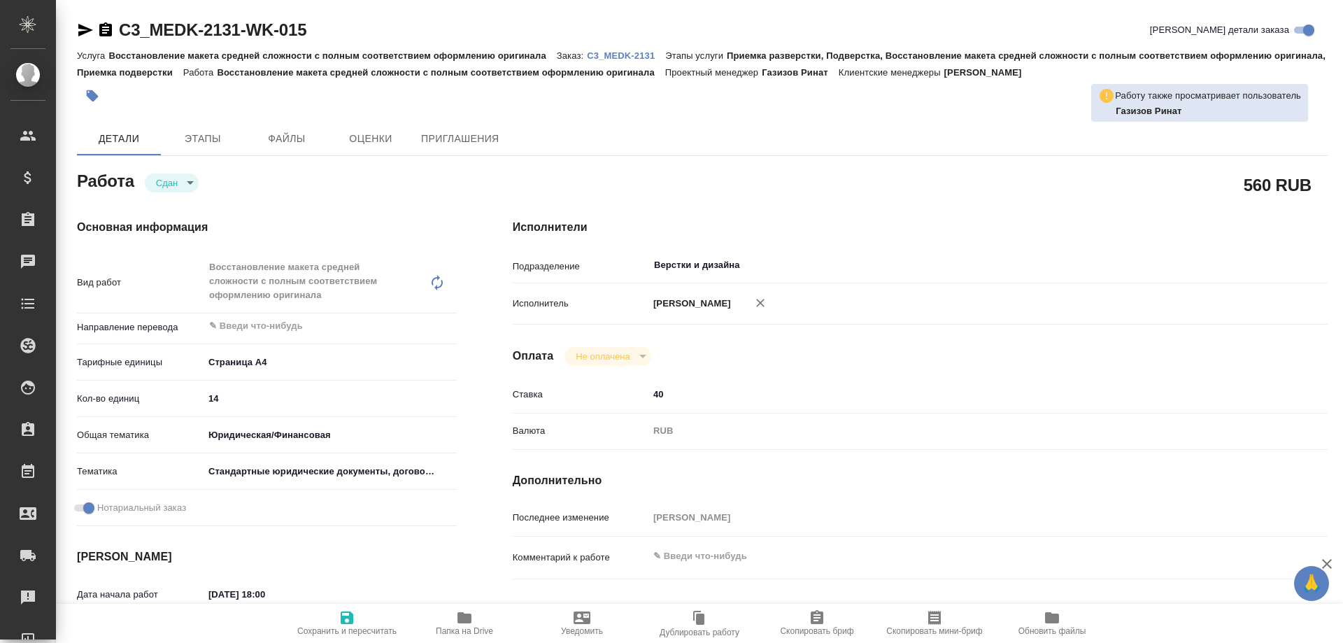
type textarea "x"
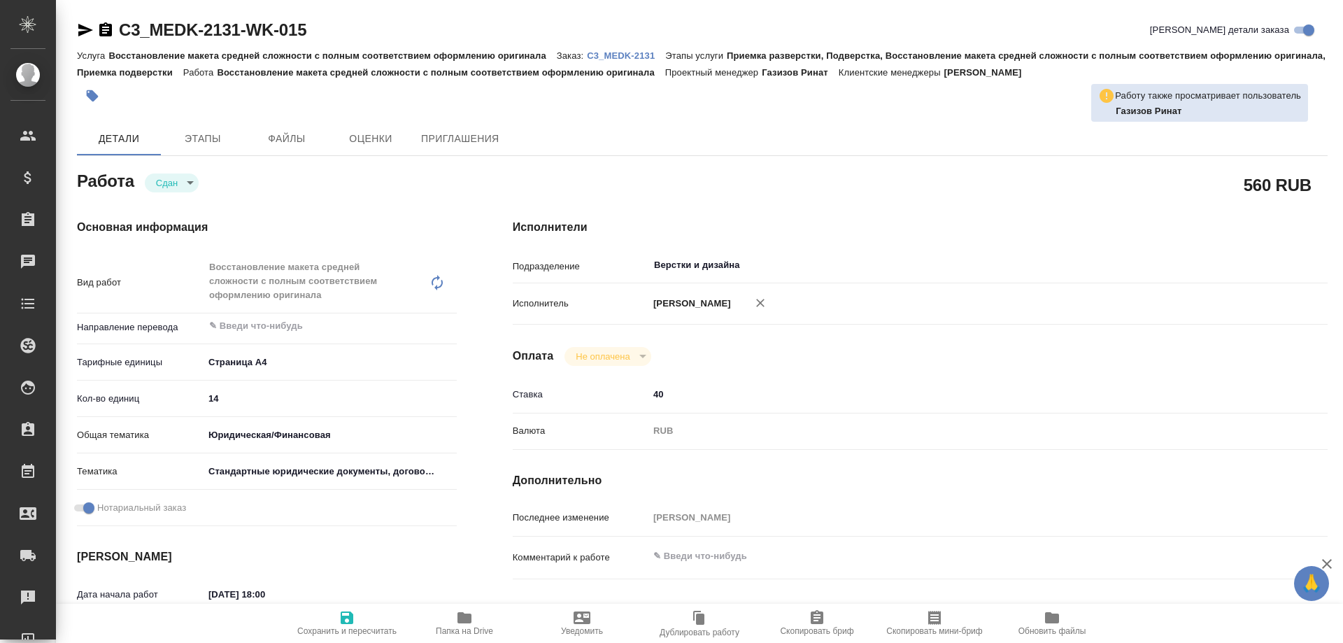
type textarea "x"
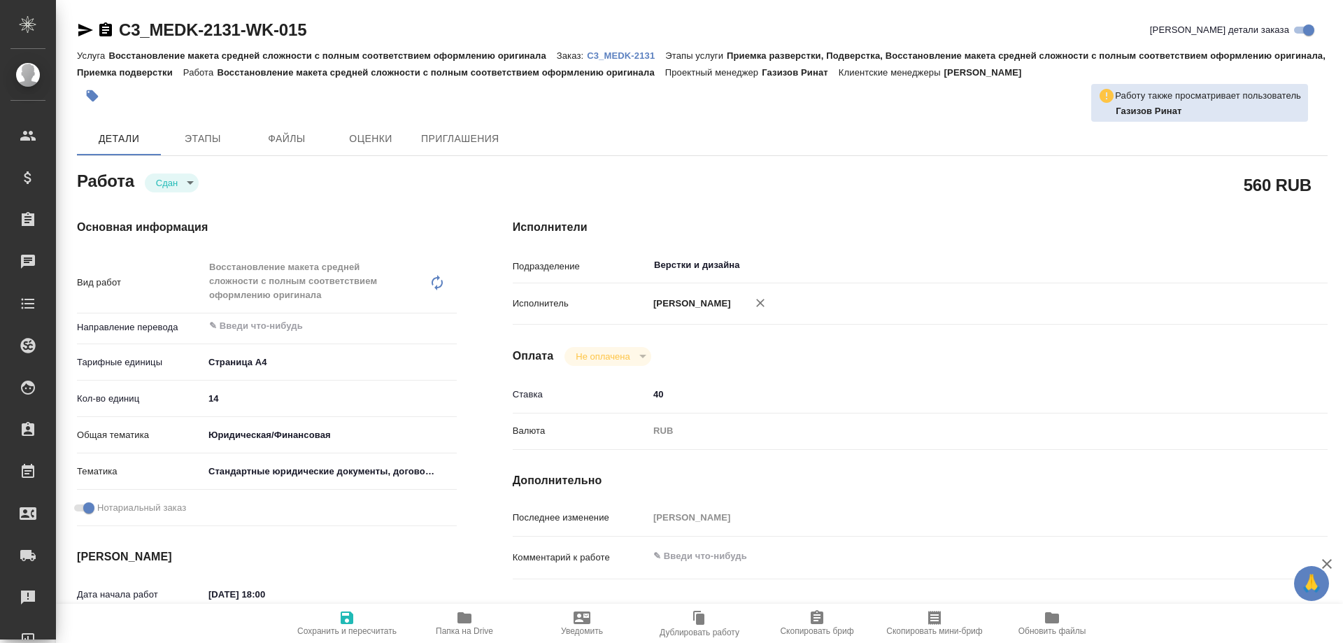
type textarea "x"
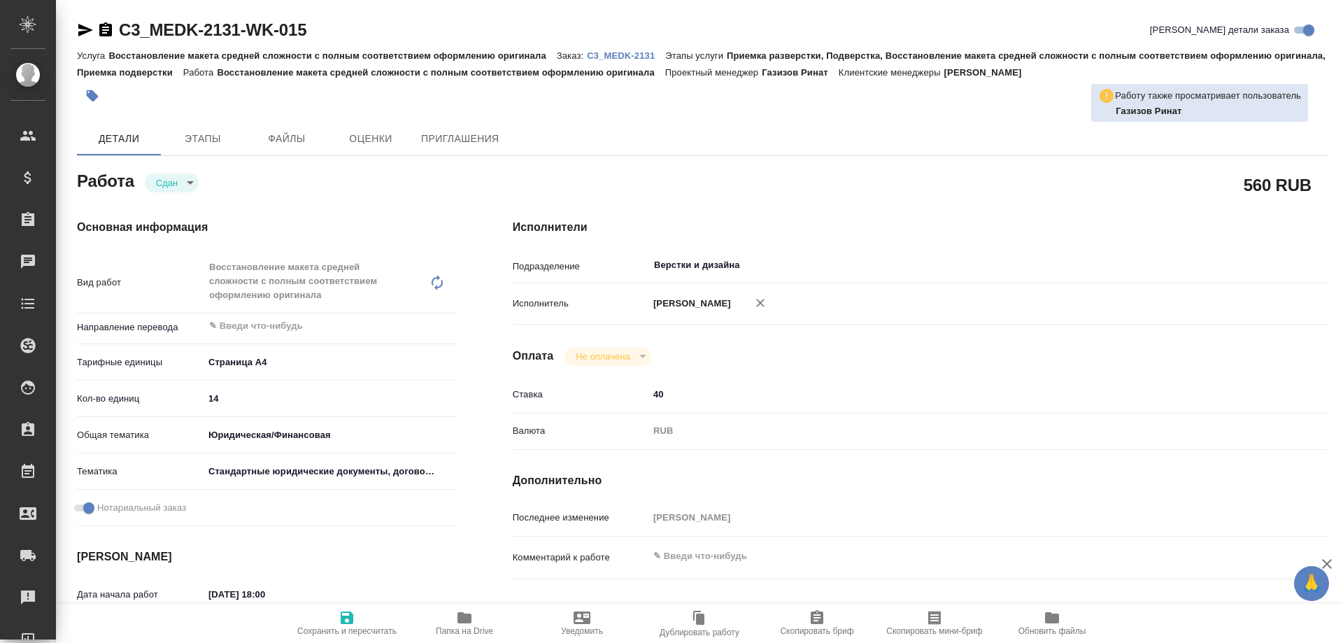
type textarea "x"
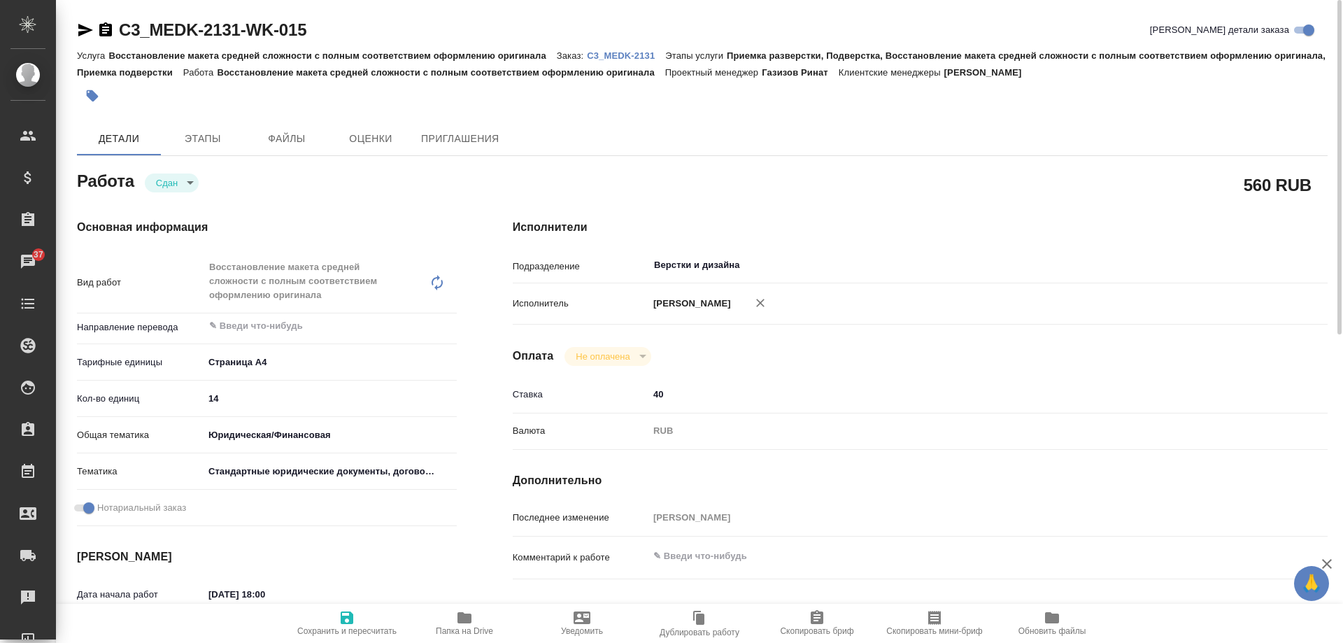
type textarea "x"
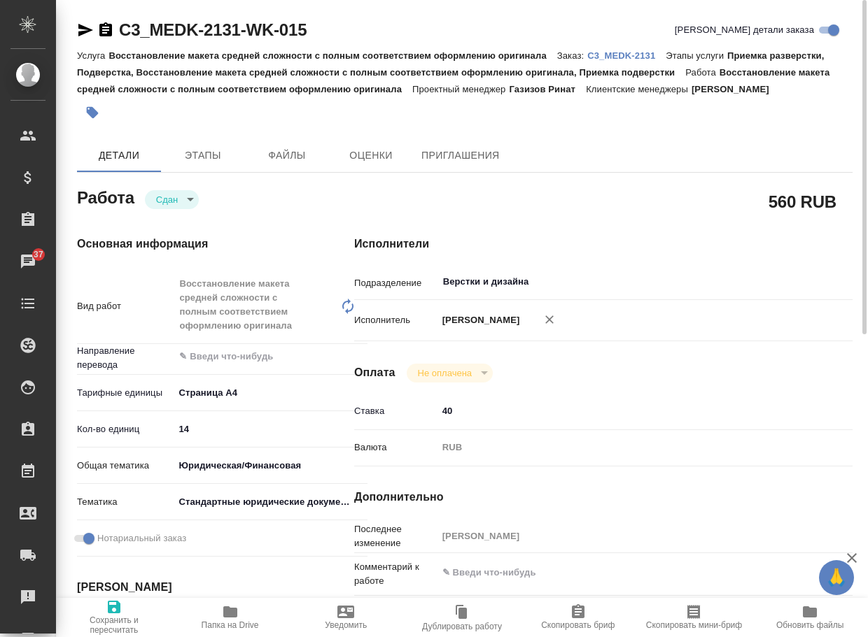
type textarea "x"
